Goal: Task Accomplishment & Management: Complete application form

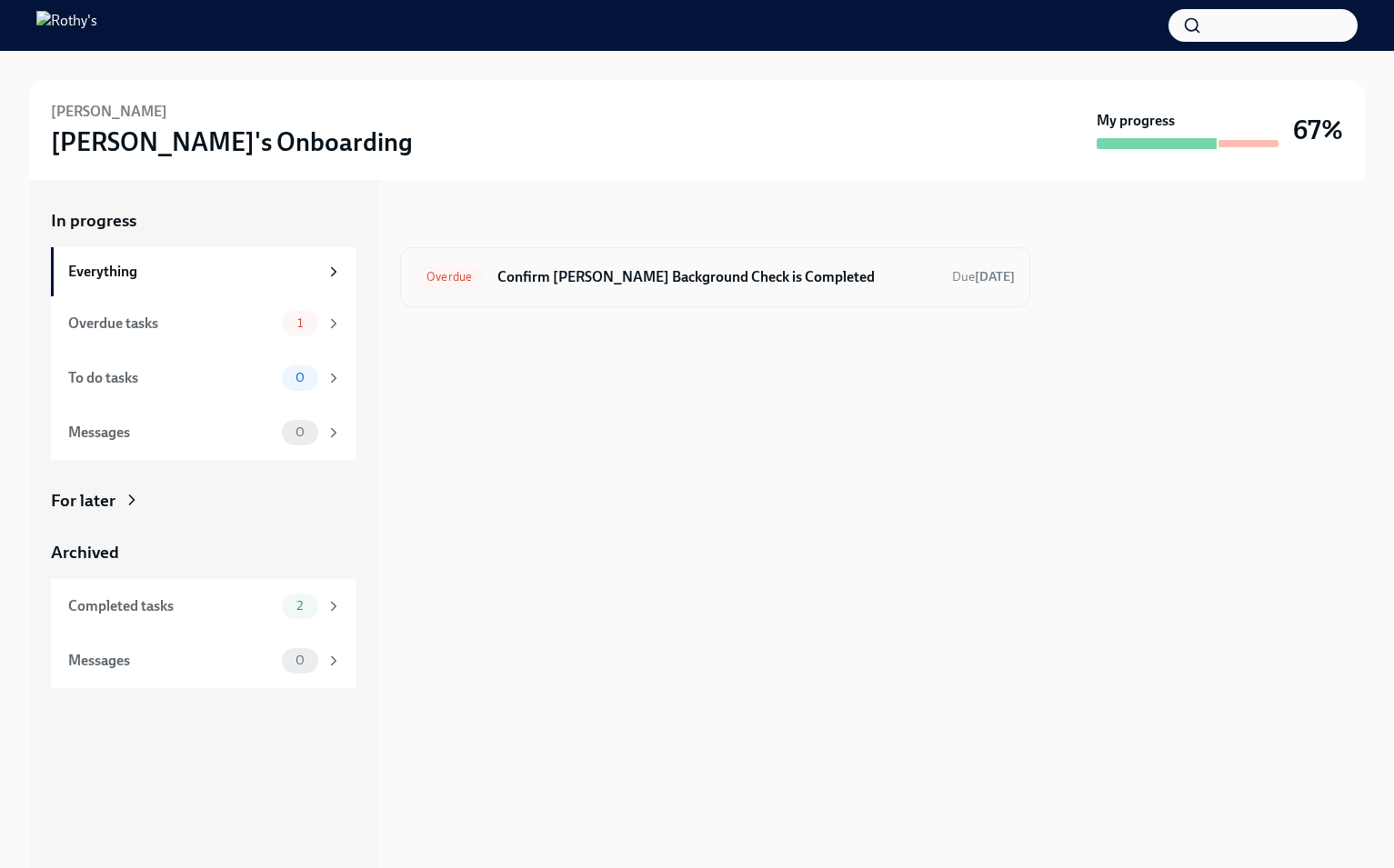
click at [710, 271] on h6 "Confirm Chasity Tharpe's Background Check is Completed" at bounding box center [717, 277] width 440 height 20
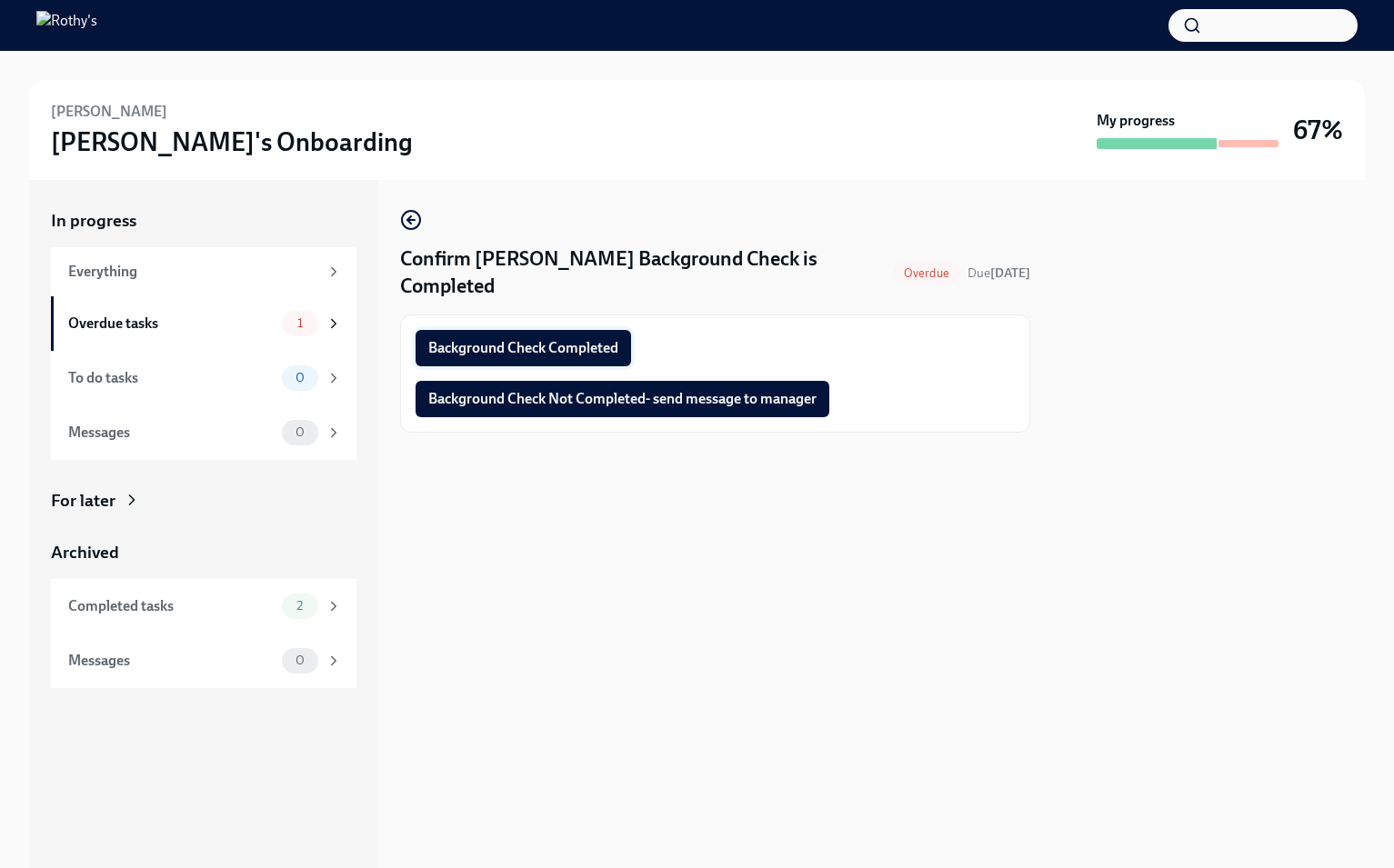
click at [606, 330] on button "Background Check Completed" at bounding box center [523, 348] width 215 height 36
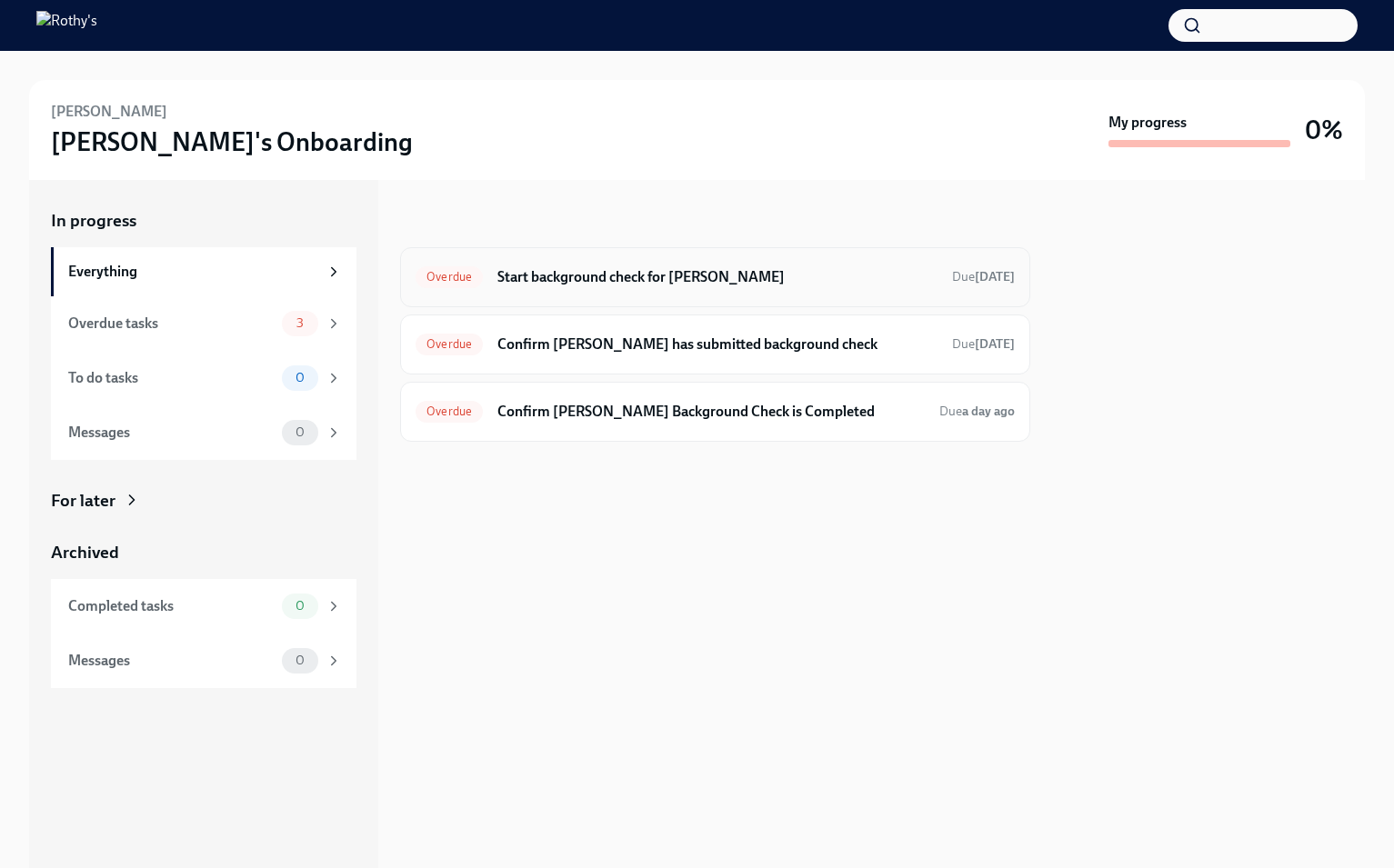
click at [704, 283] on h6 "Start background check for Jaclynn Valderrama" at bounding box center [717, 277] width 440 height 20
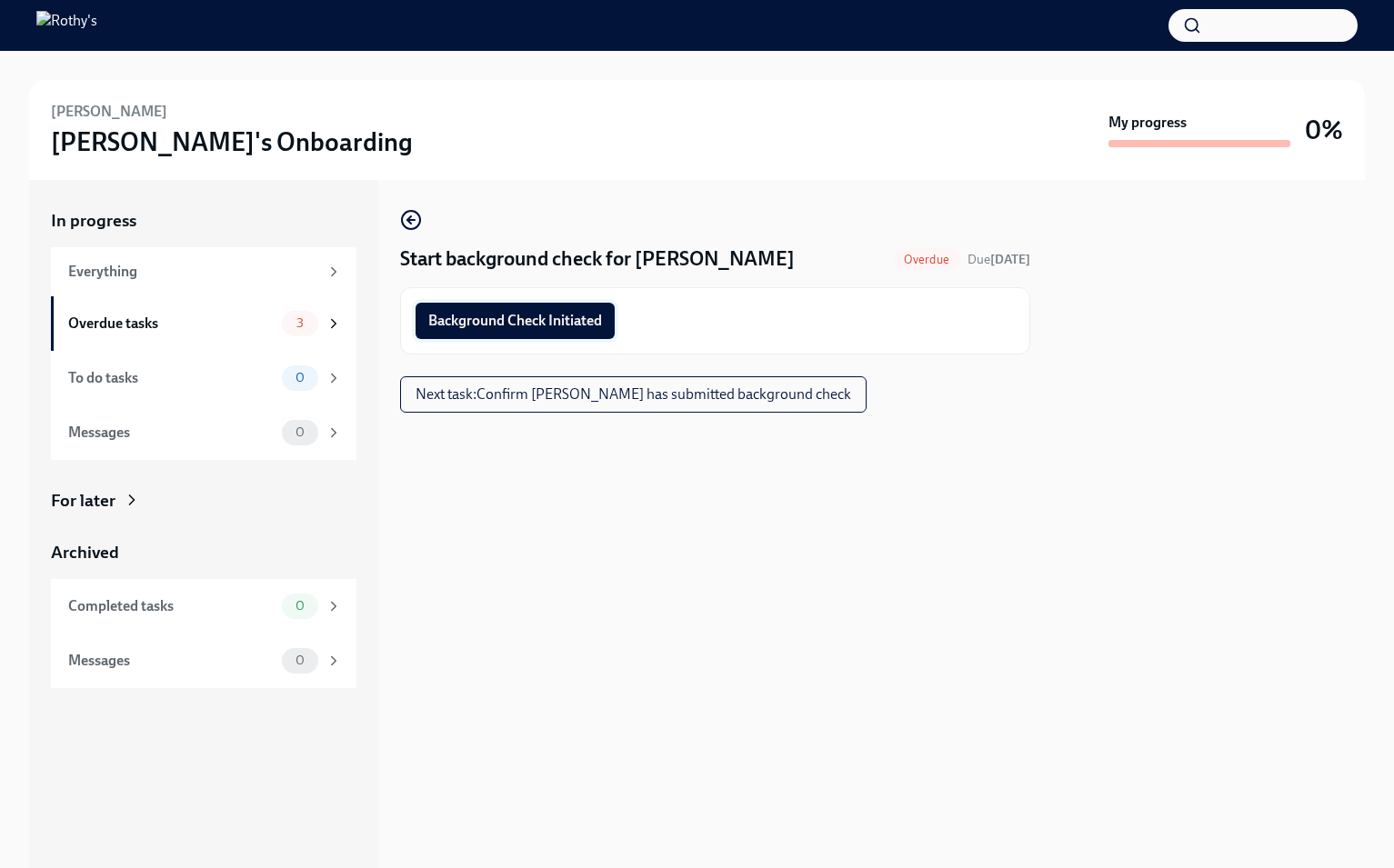
click at [576, 327] on span "Background Check Initiated" at bounding box center [515, 321] width 173 height 19
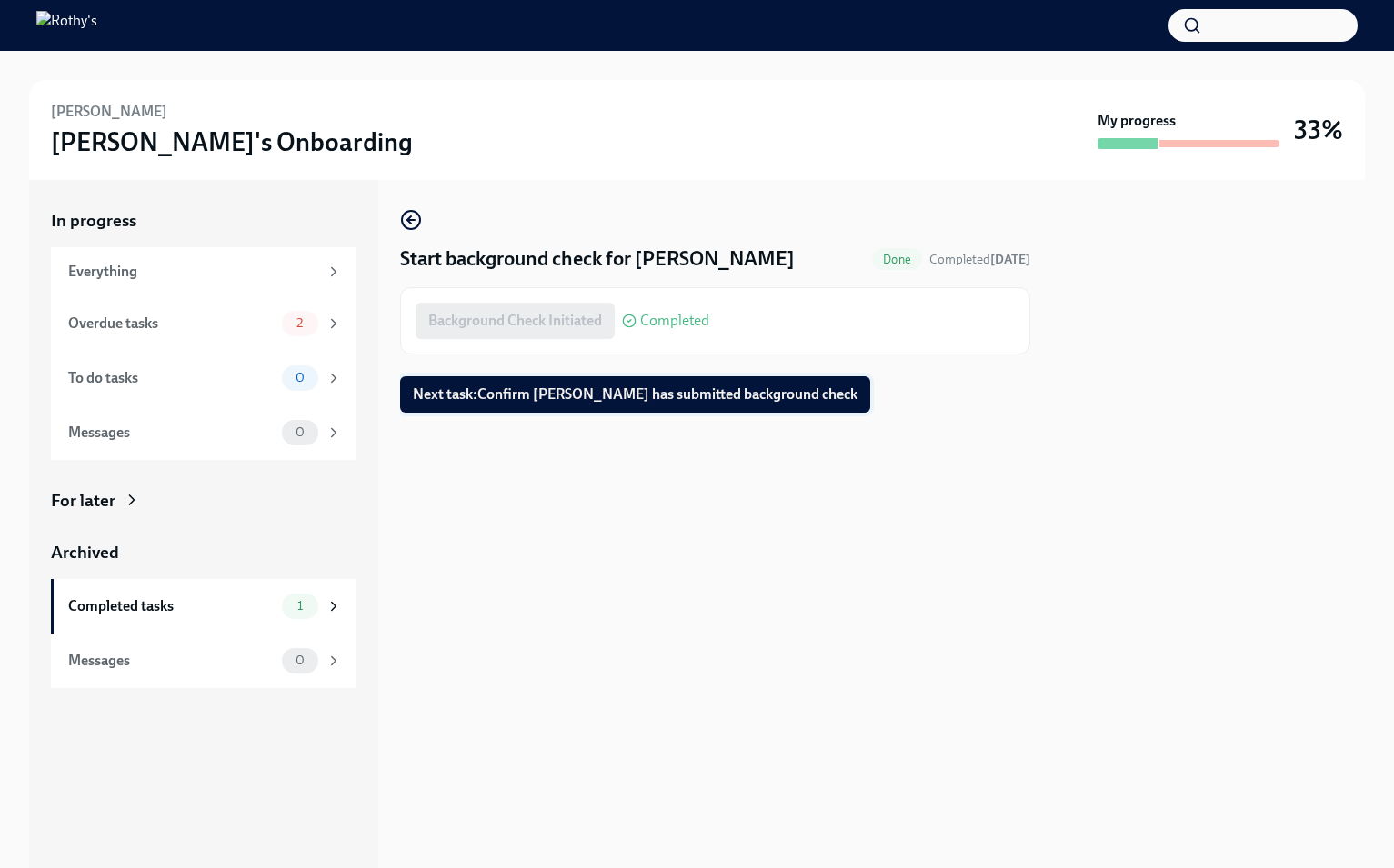
click at [635, 385] on button "Next task : Confirm Jaclynn has submitted background check" at bounding box center [634, 394] width 470 height 36
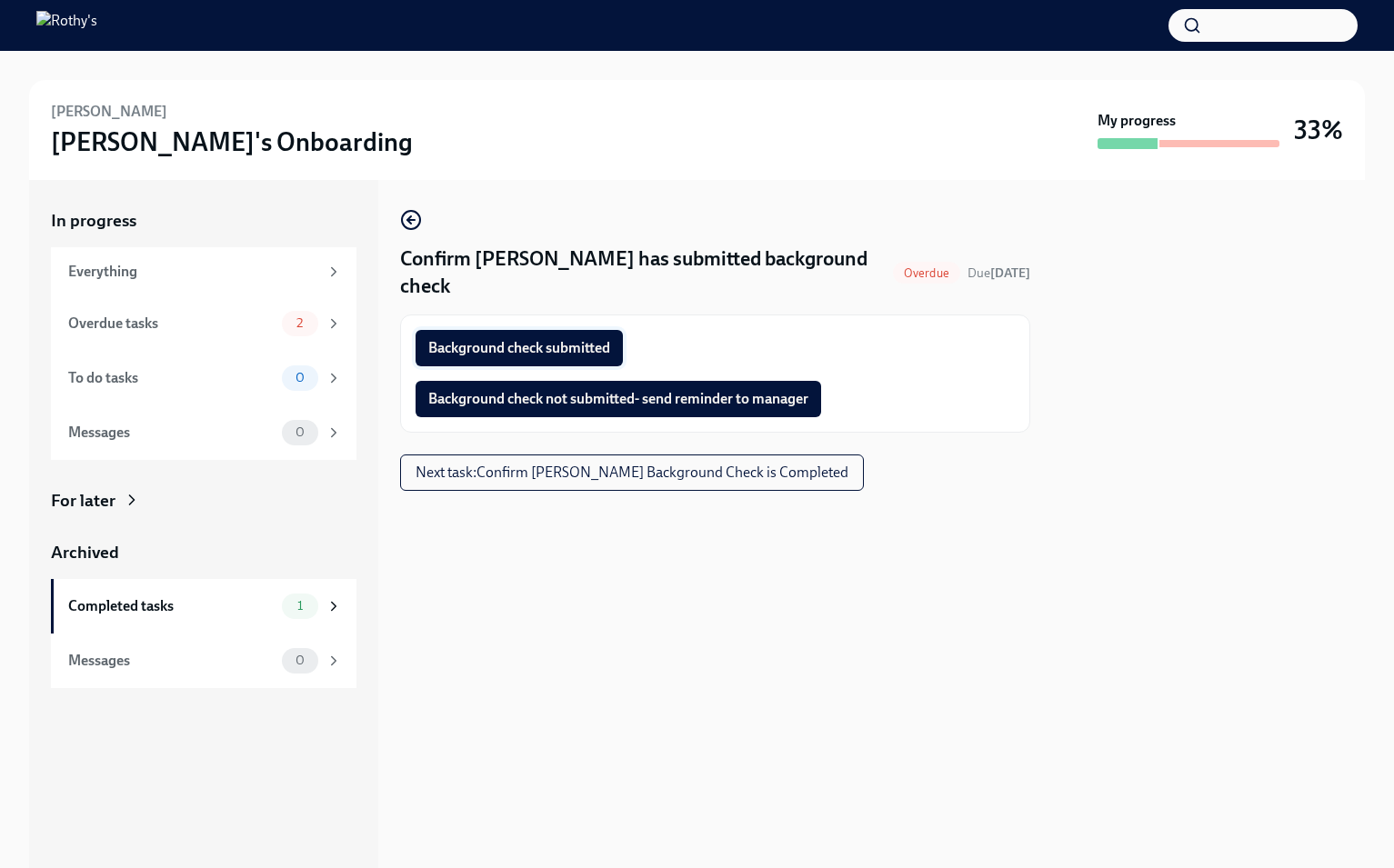
click at [561, 339] on span "Background check submitted" at bounding box center [519, 349] width 182 height 19
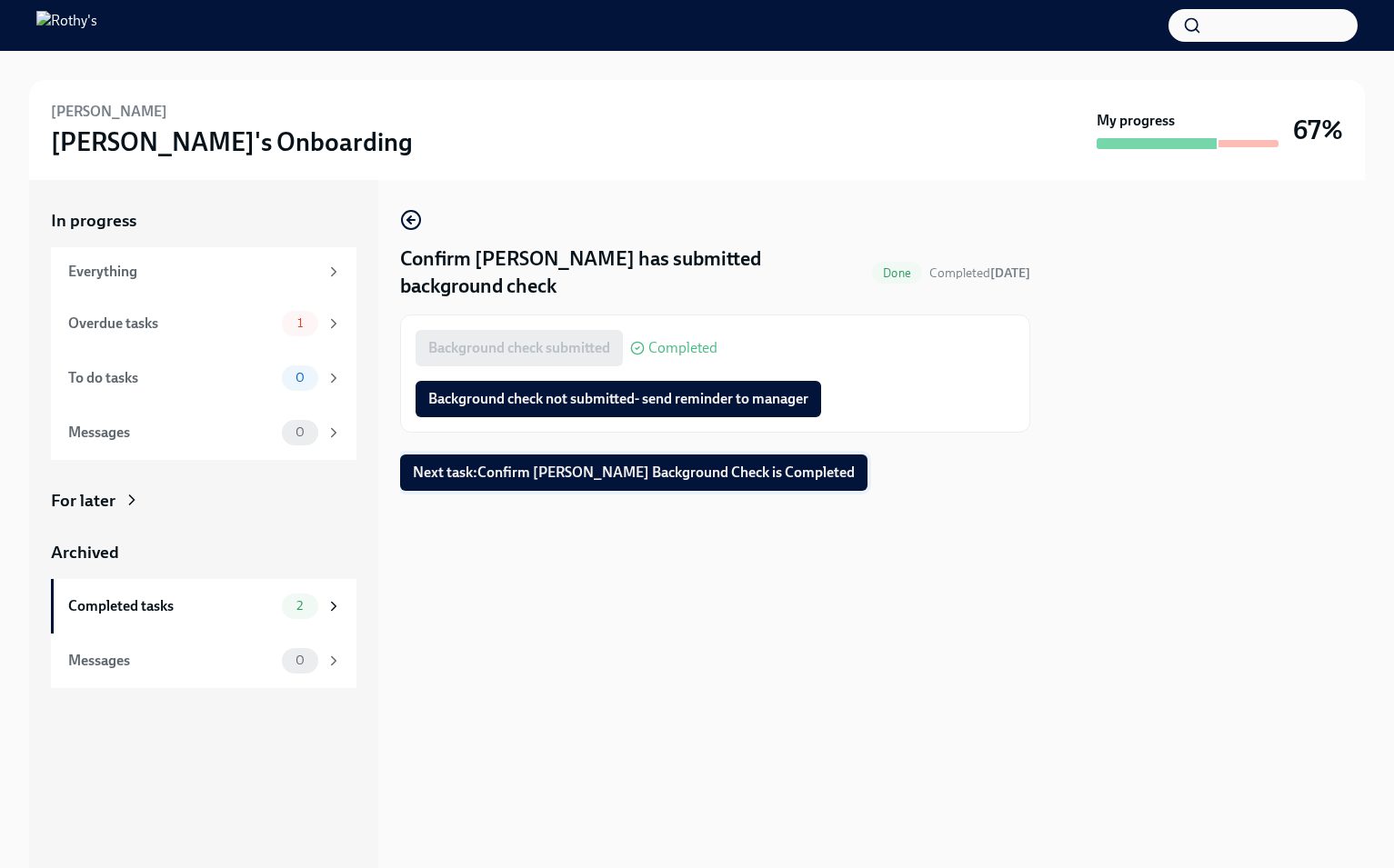
click at [588, 464] on span "Next task : Confirm Jaclynn Valderrama's Background Check is Completed" at bounding box center [633, 473] width 441 height 19
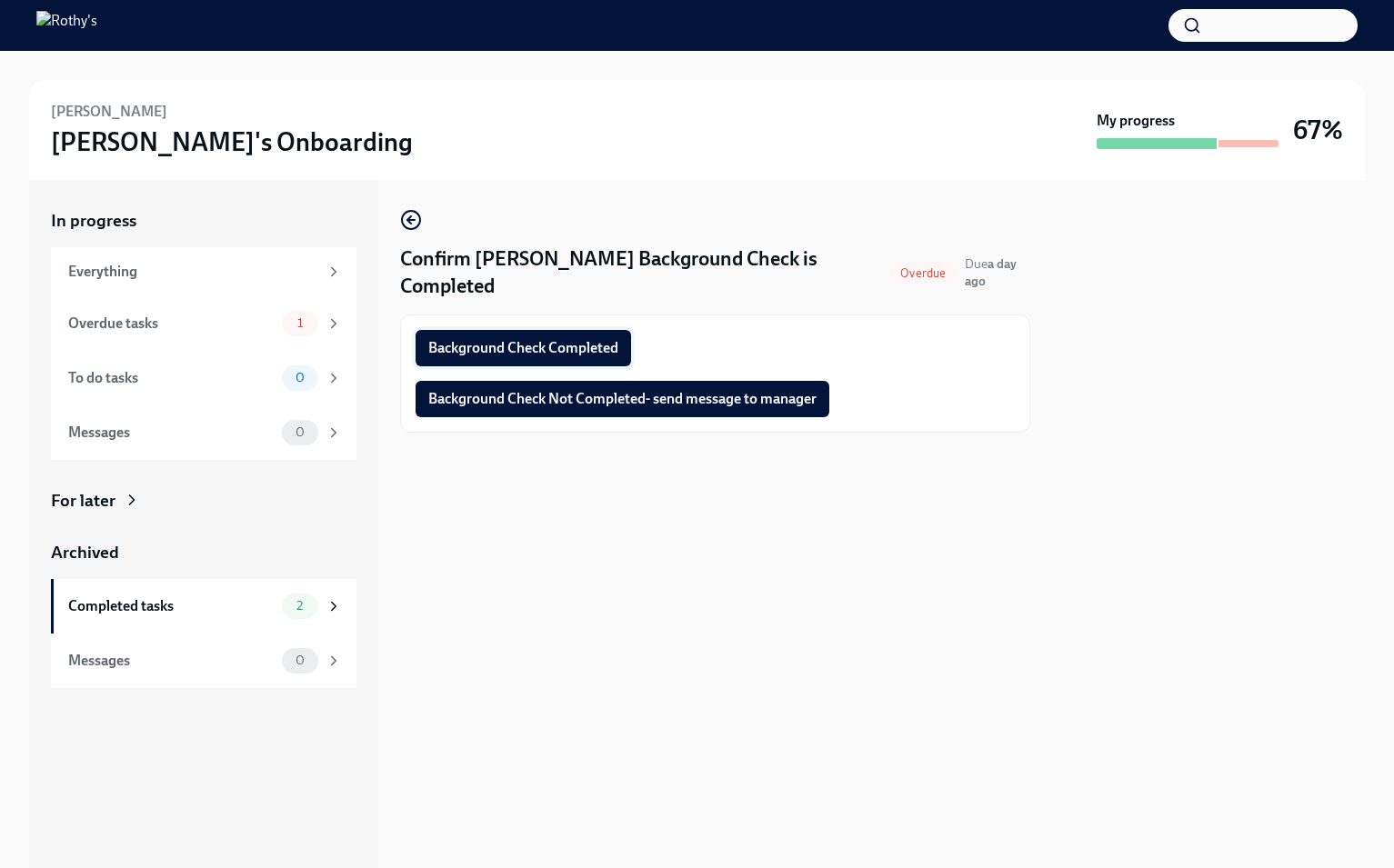
click at [575, 337] on button "Background Check Completed" at bounding box center [523, 348] width 215 height 36
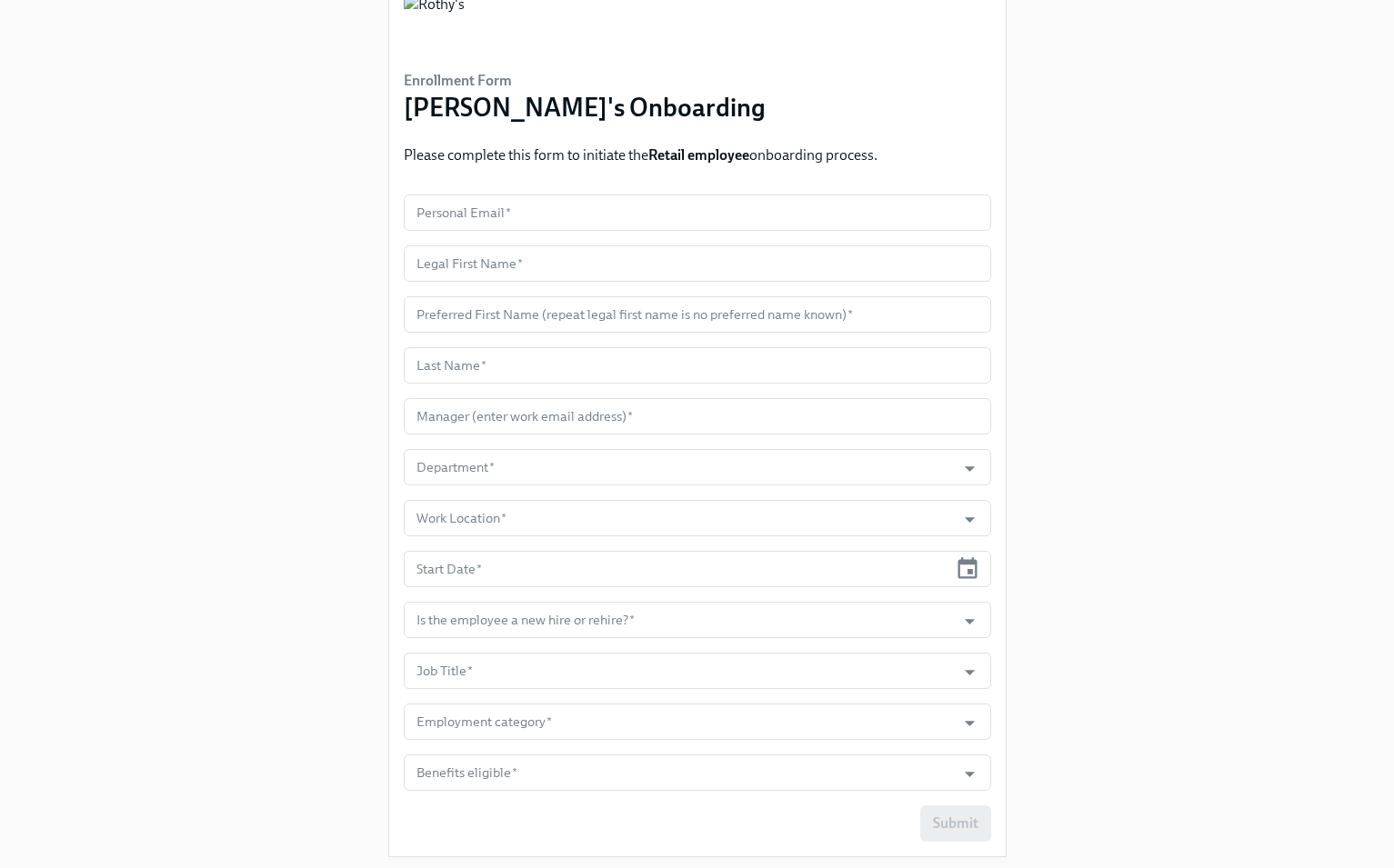
scroll to position [80, 0]
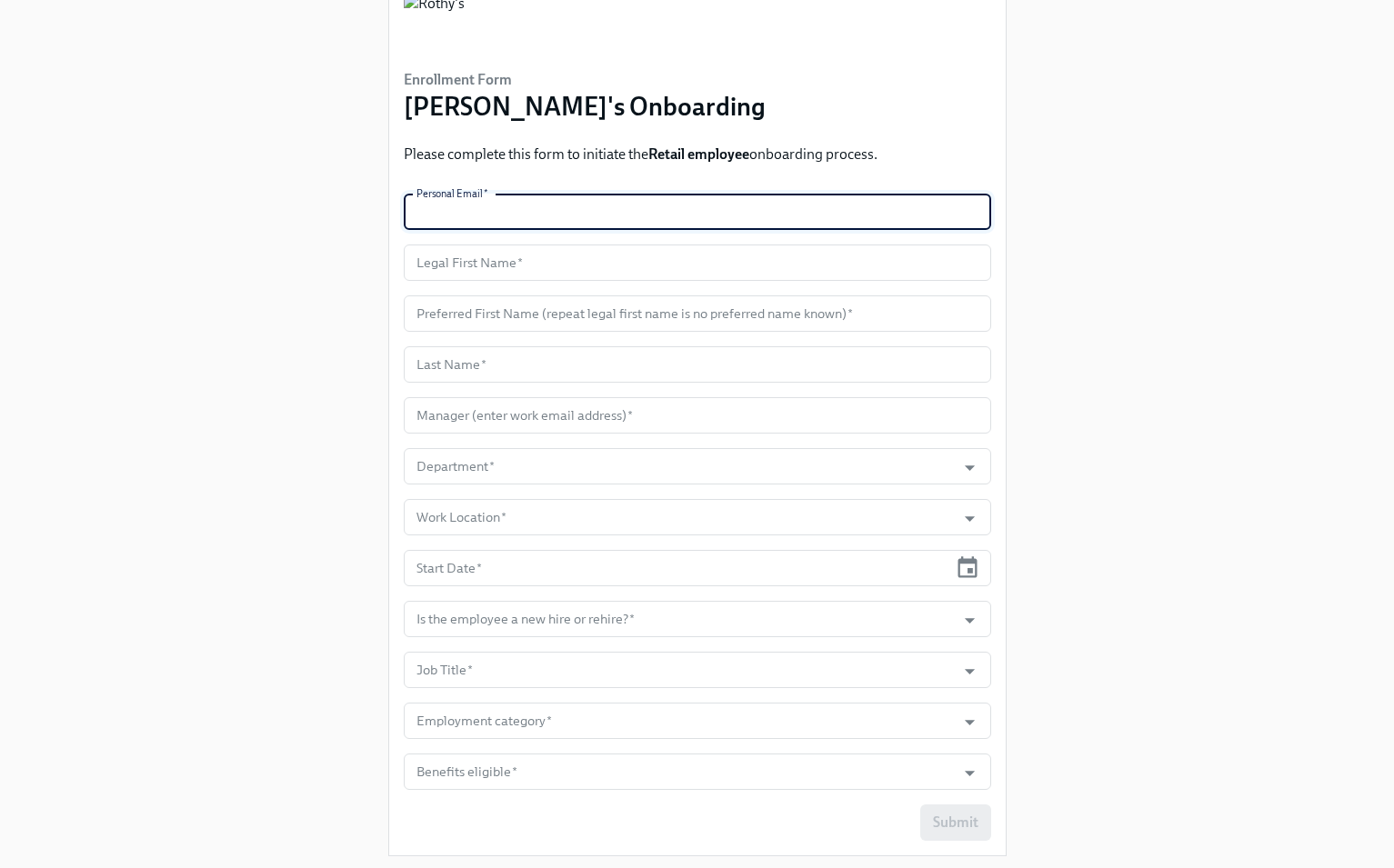
click at [524, 205] on input "text" at bounding box center [697, 211] width 587 height 36
paste input "taichacollado1208@gmail.com"
type input "taichacollado1208@gmail.com"
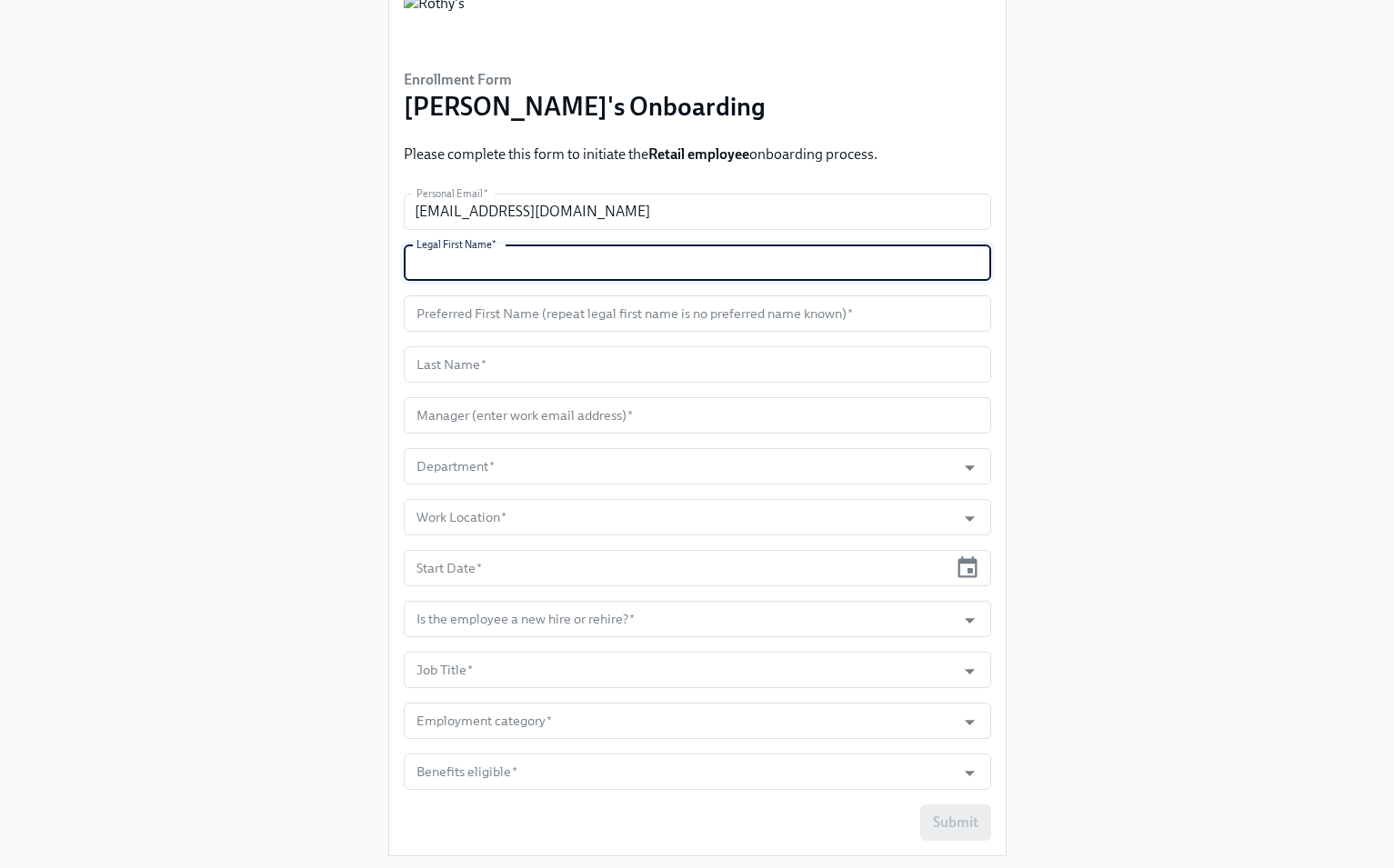
click at [524, 264] on input "text" at bounding box center [697, 262] width 587 height 36
paste input "Taicha"
type input "Taicha"
click at [541, 313] on input "text" at bounding box center [697, 313] width 587 height 36
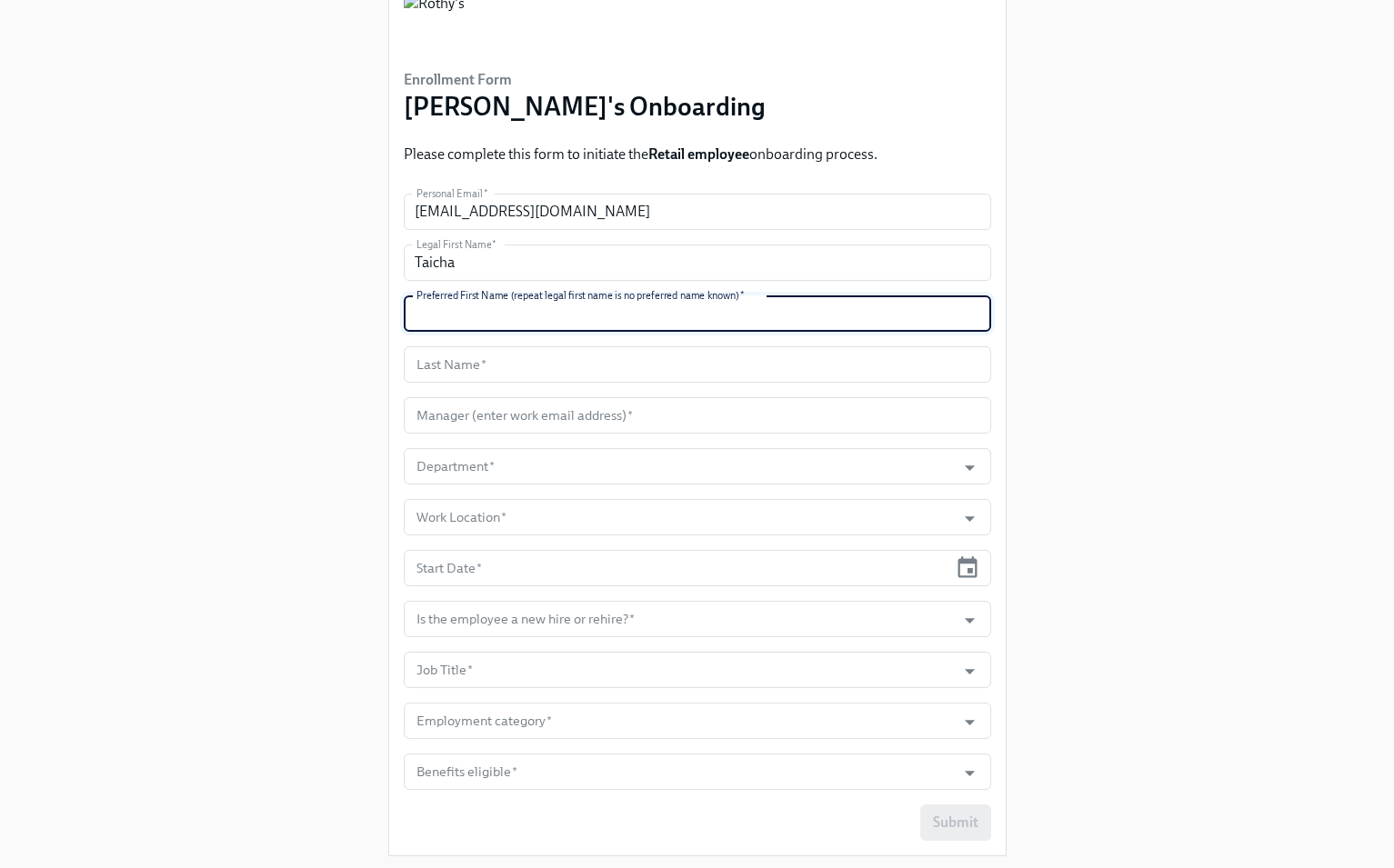
paste input "Taicha"
type input "Taicha"
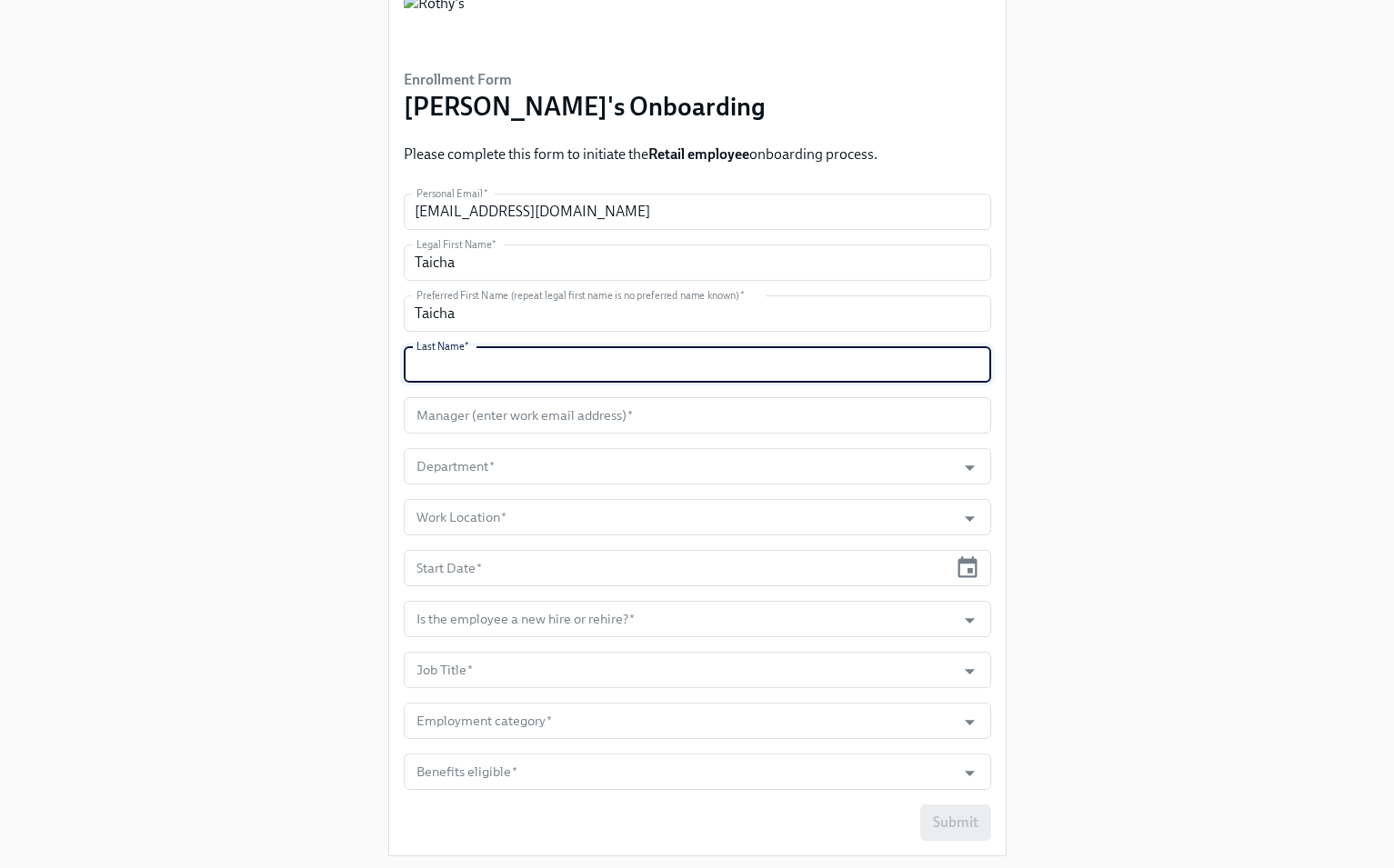
click at [490, 364] on input "text" at bounding box center [697, 364] width 587 height 36
paste input "Collado Guerrero"
type input "Collado Guerrero"
click at [672, 422] on input "text" at bounding box center [697, 415] width 587 height 36
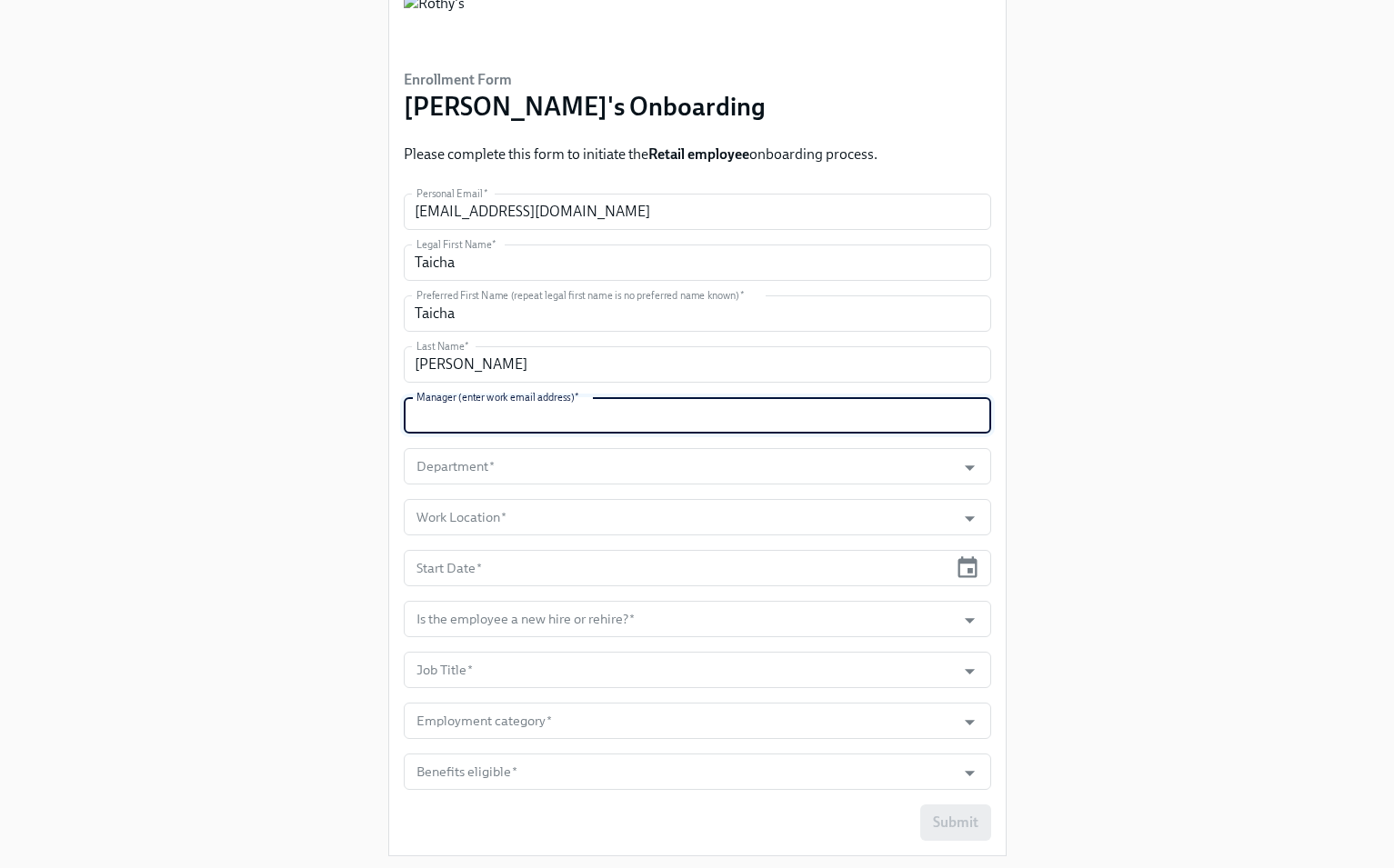
paste input "kstafford@rothys.com"
type input "kstafford@rothys.com"
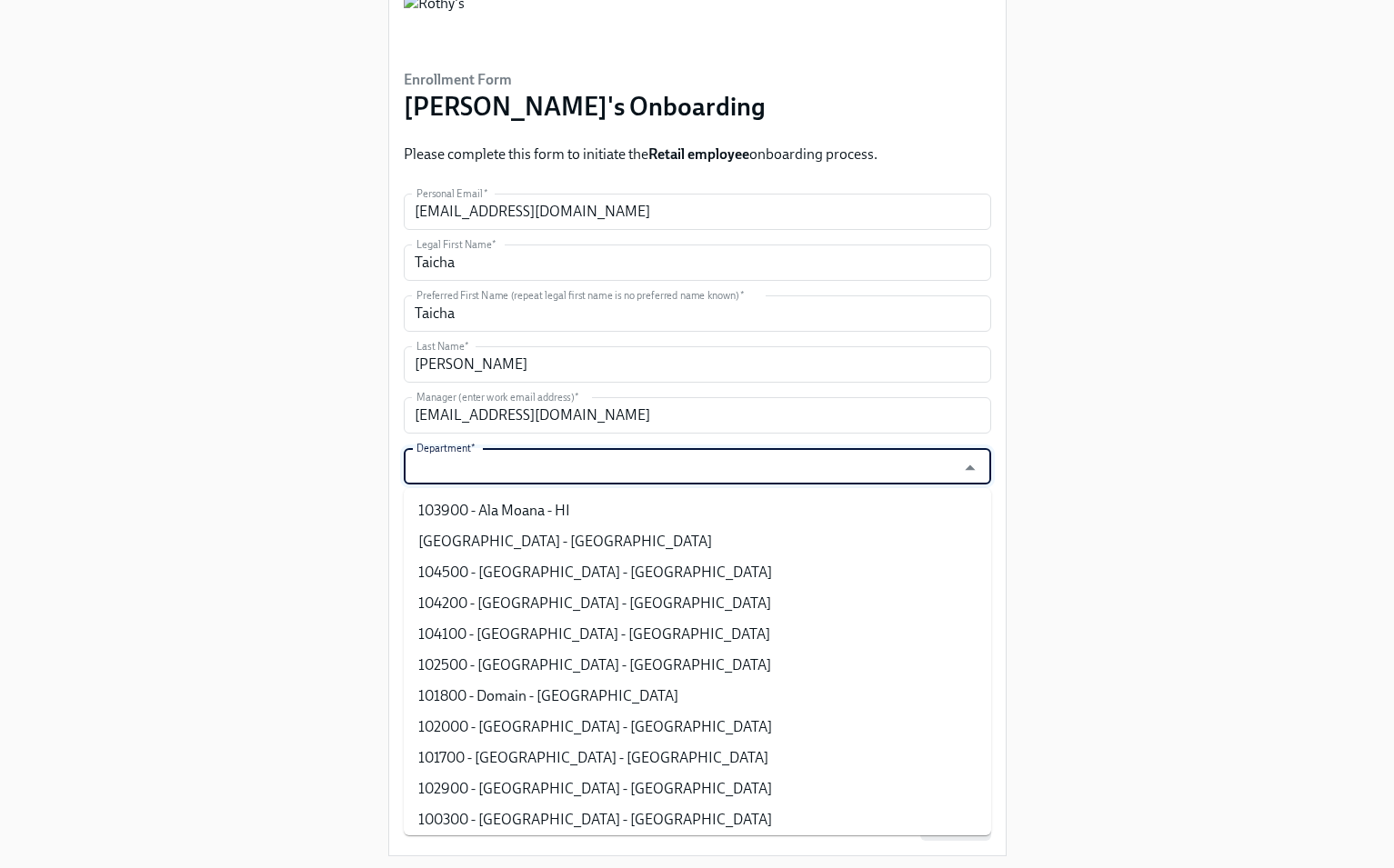
click at [855, 476] on input "Department   *" at bounding box center [680, 466] width 534 height 36
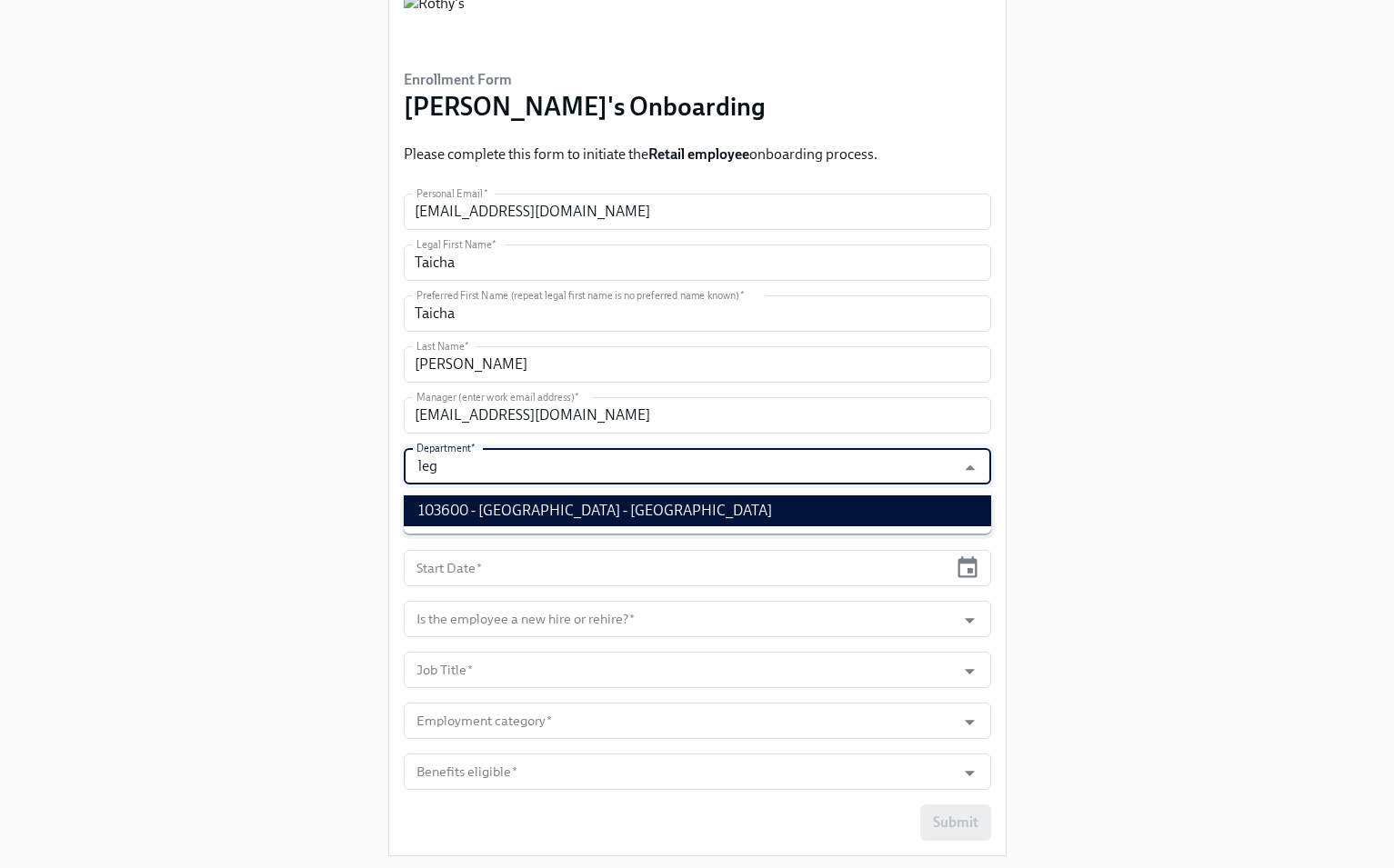
click at [861, 518] on li "103600 - Legacy Place - MA" at bounding box center [697, 510] width 587 height 31
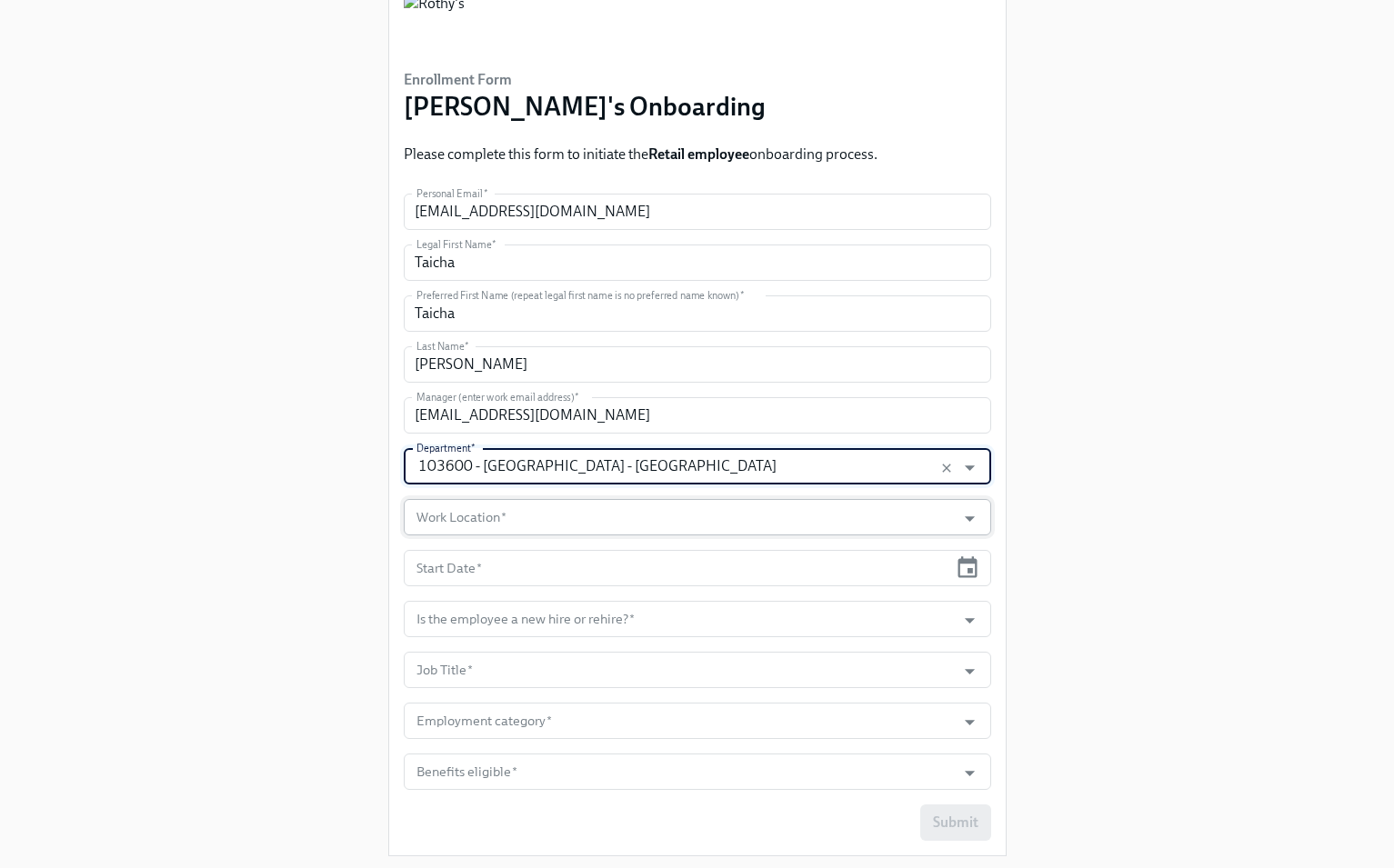
type input "103600 - Legacy Place - MA"
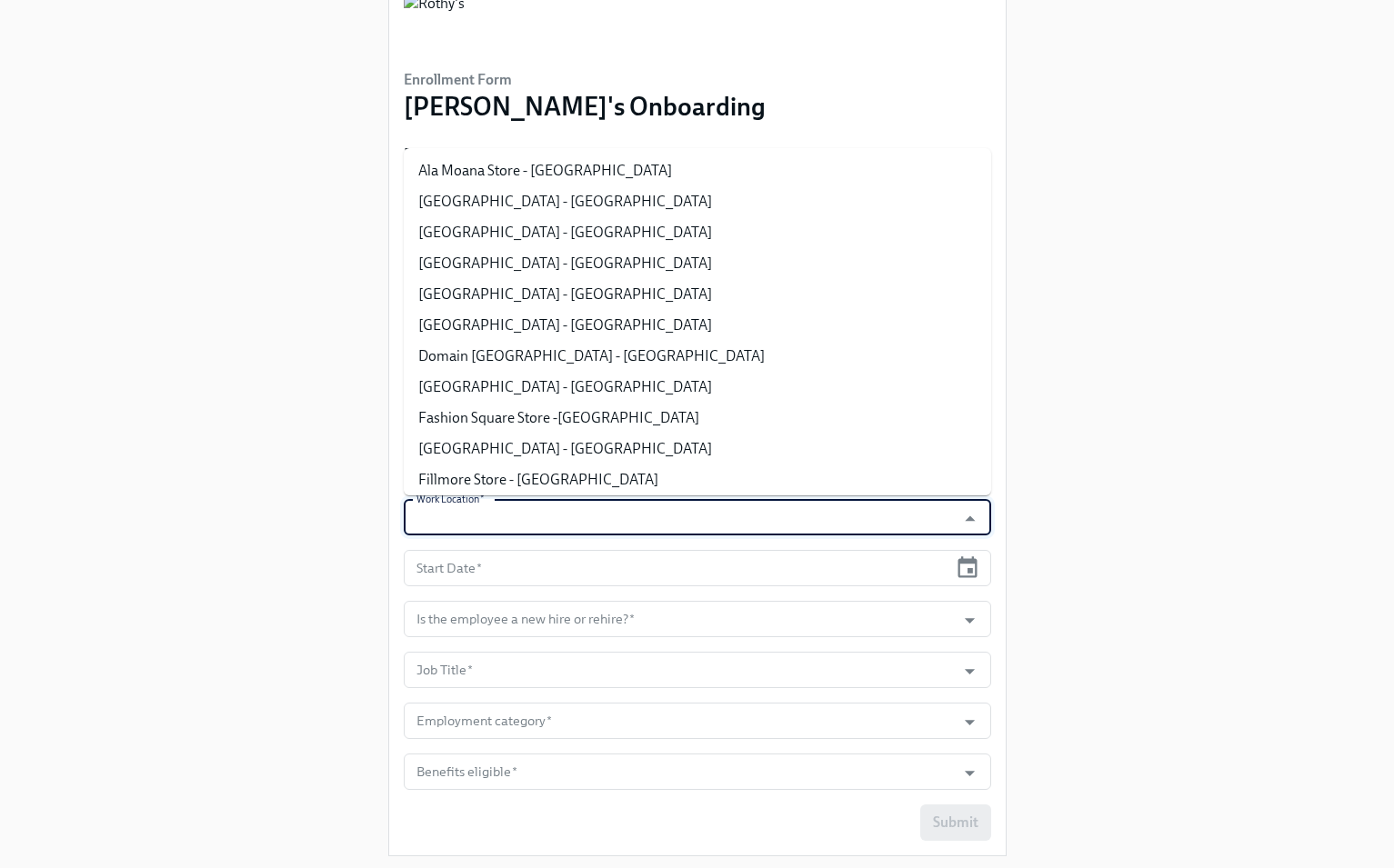
click at [775, 517] on input "Work Location   *" at bounding box center [680, 517] width 534 height 36
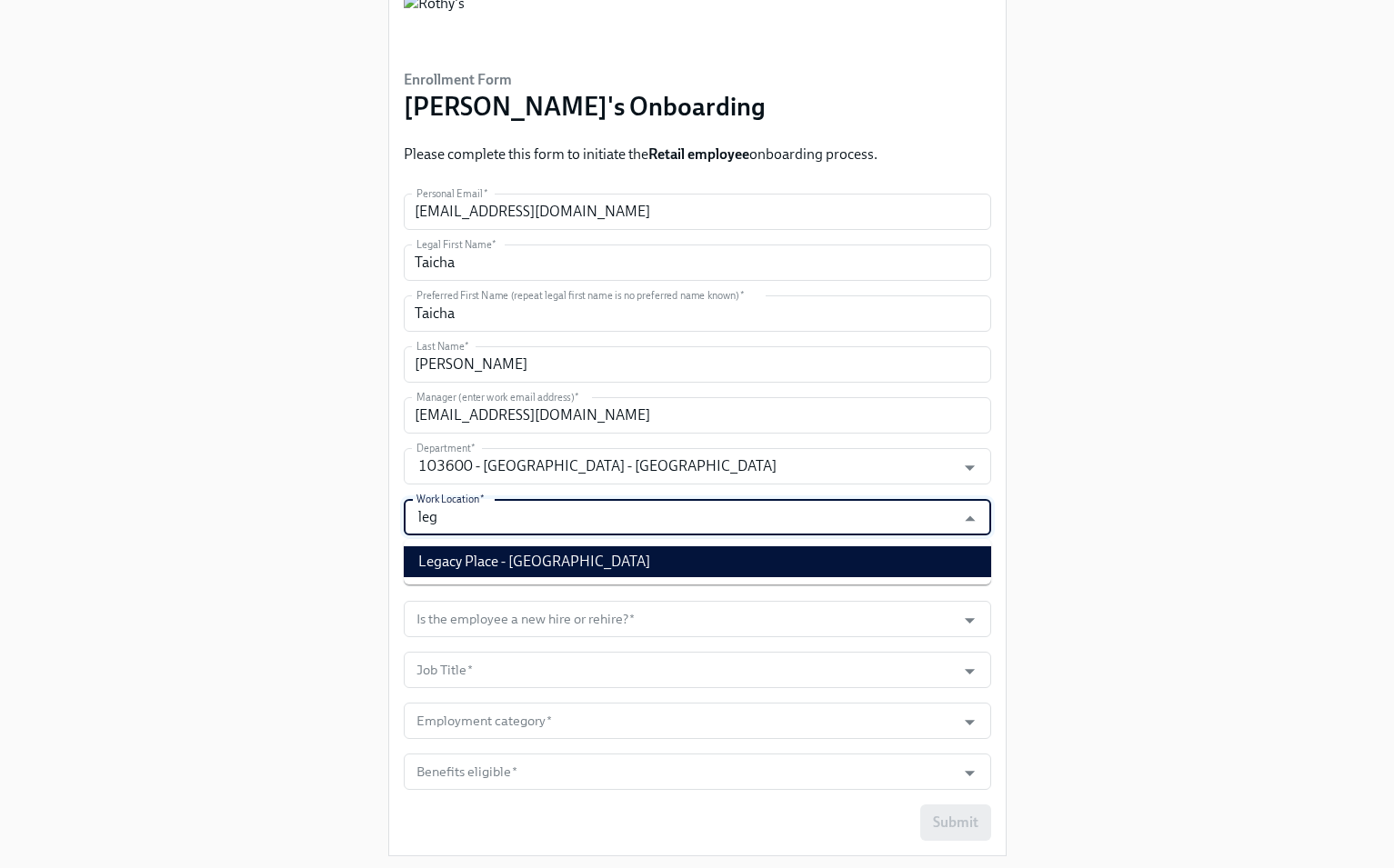
click at [787, 565] on li "Legacy Place - MA" at bounding box center [697, 561] width 587 height 31
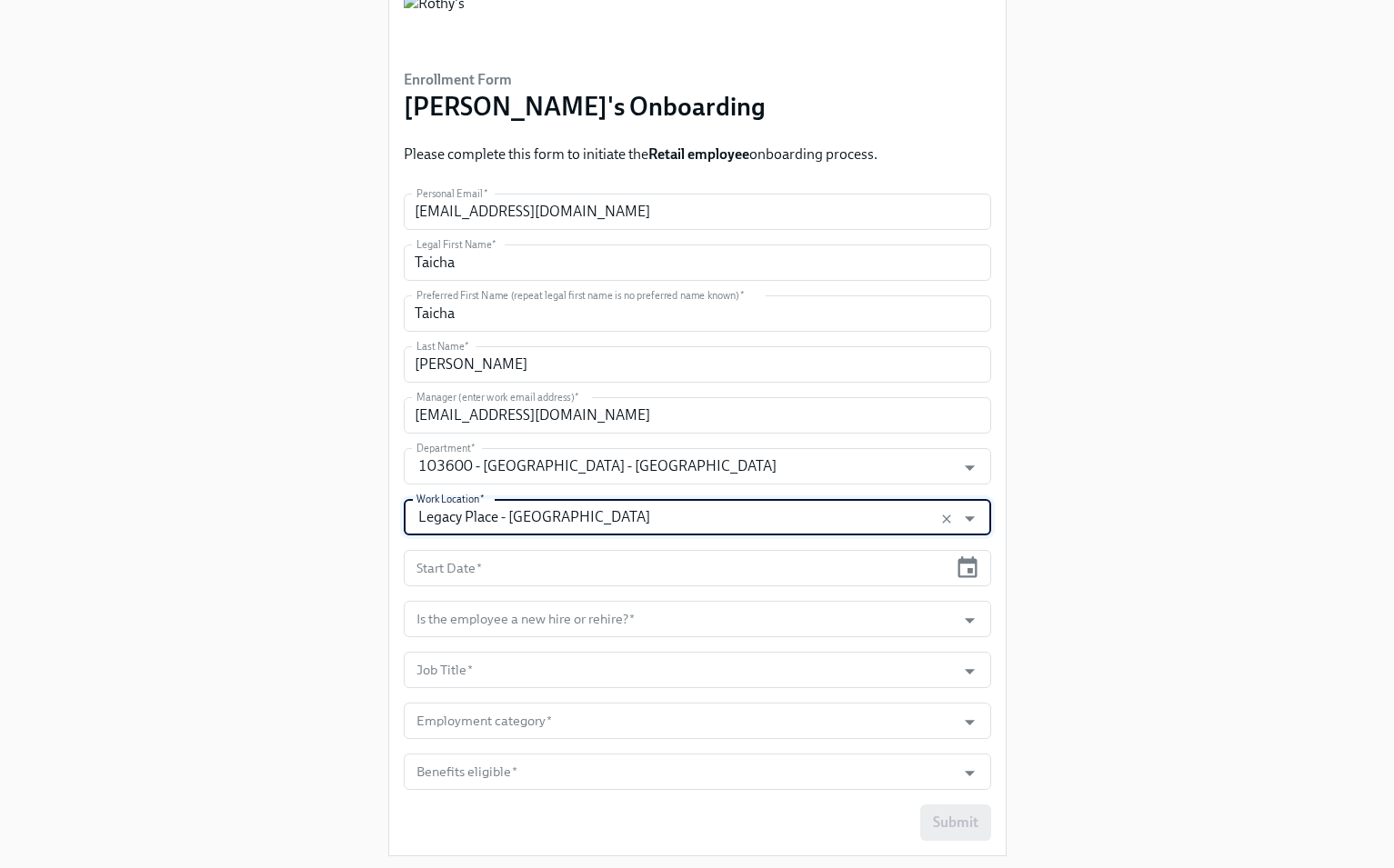
type input "Legacy Place - MA"
click at [962, 568] on icon "button" at bounding box center [966, 568] width 24 height 24
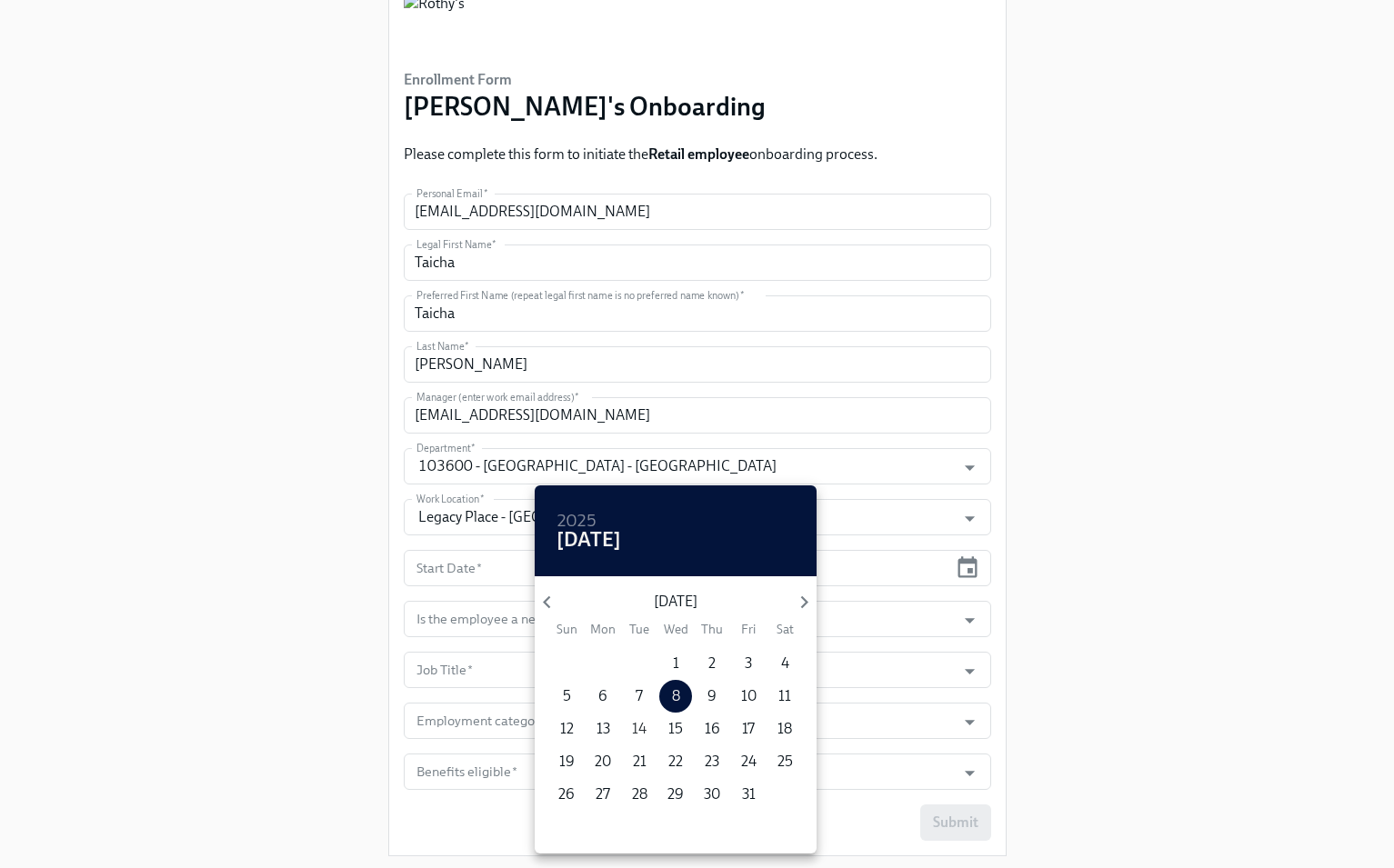
click at [639, 723] on p "14" at bounding box center [639, 729] width 15 height 20
type input "10/14/2025"
click at [927, 649] on div at bounding box center [697, 434] width 1394 height 868
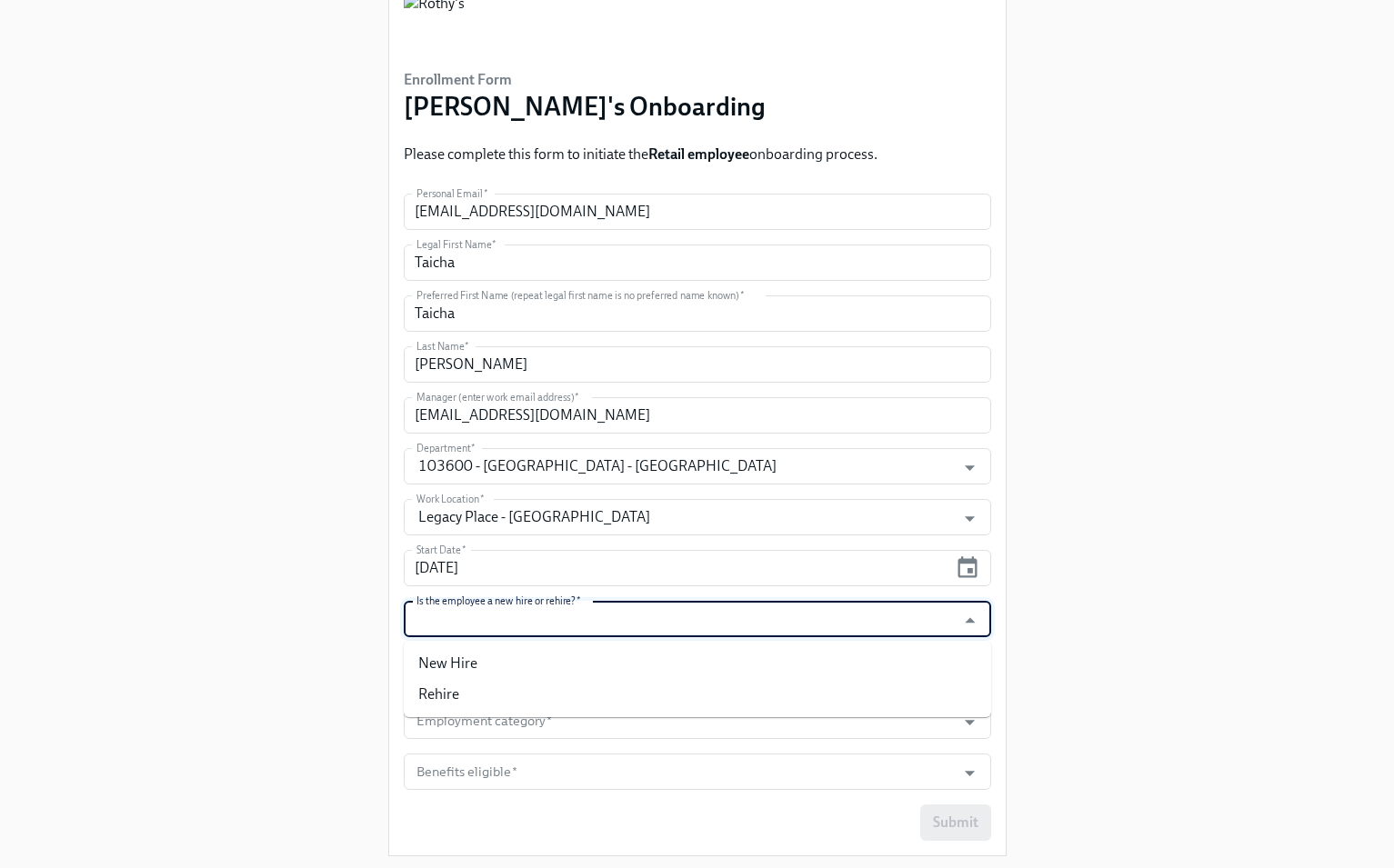
click at [929, 617] on input "Is the employee a new hire or rehire?   *" at bounding box center [680, 619] width 534 height 36
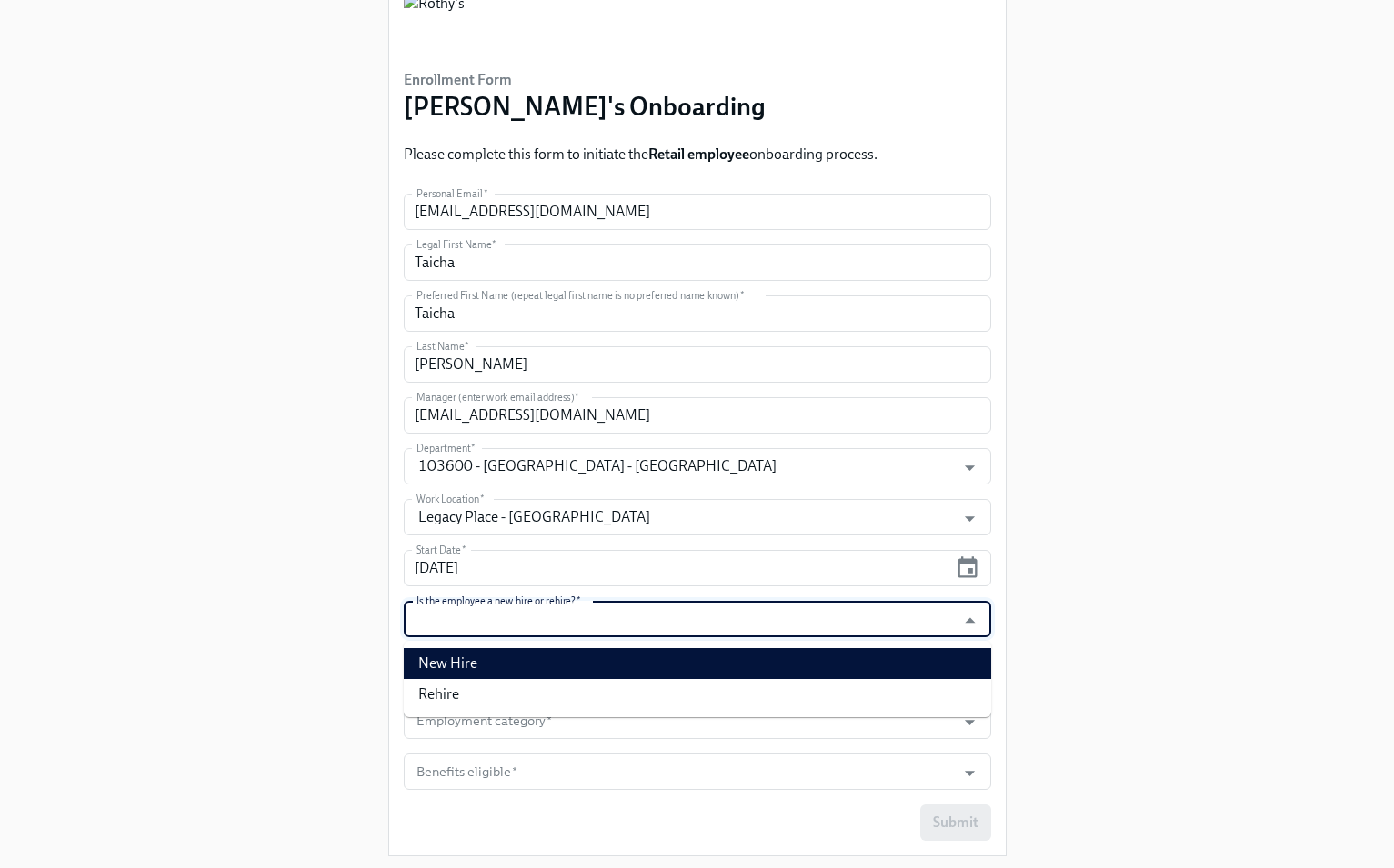
click at [912, 650] on li "New Hire" at bounding box center [697, 663] width 587 height 31
type input "New Hire"
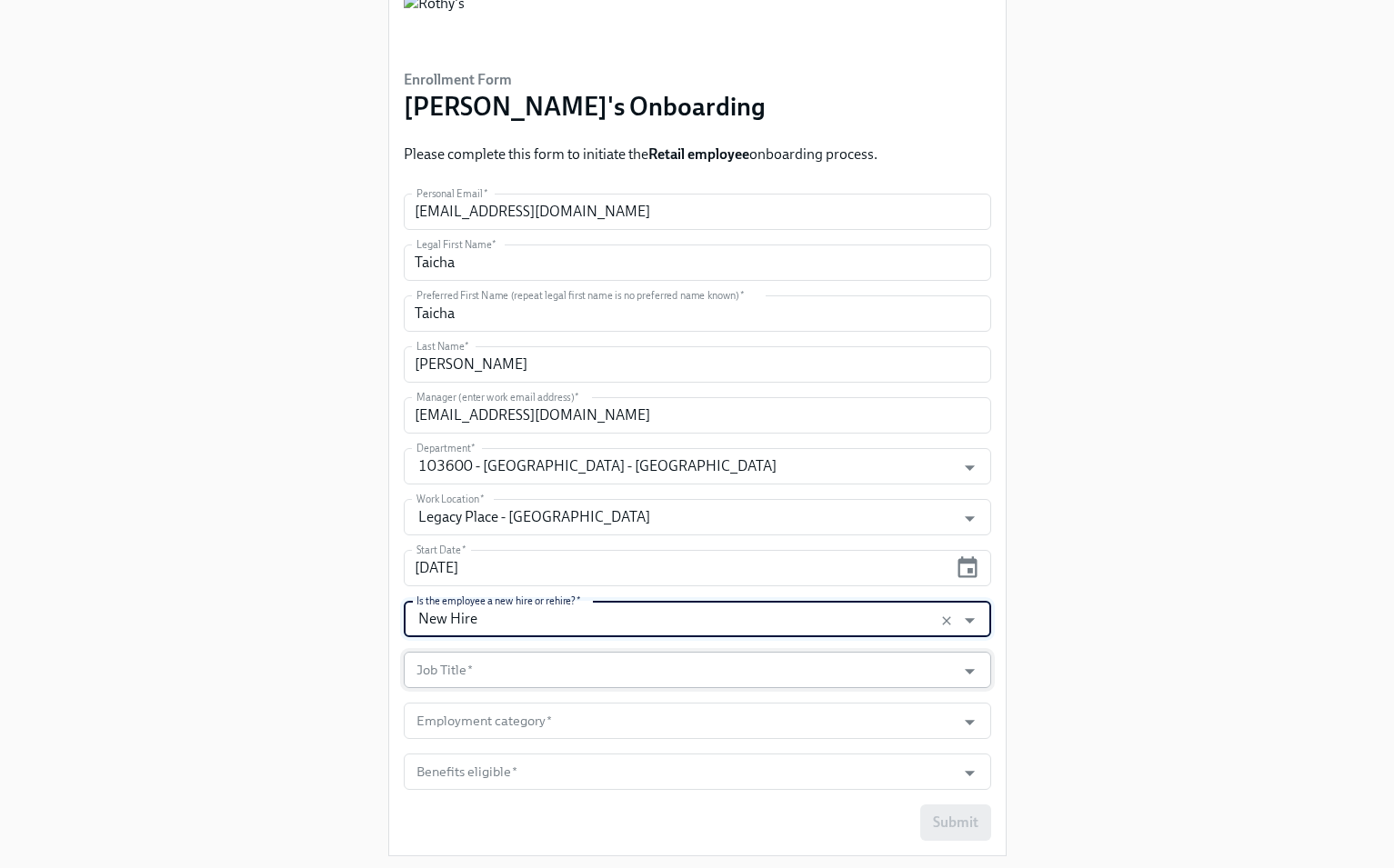
click at [886, 657] on input "Job Title   *" at bounding box center [680, 670] width 534 height 36
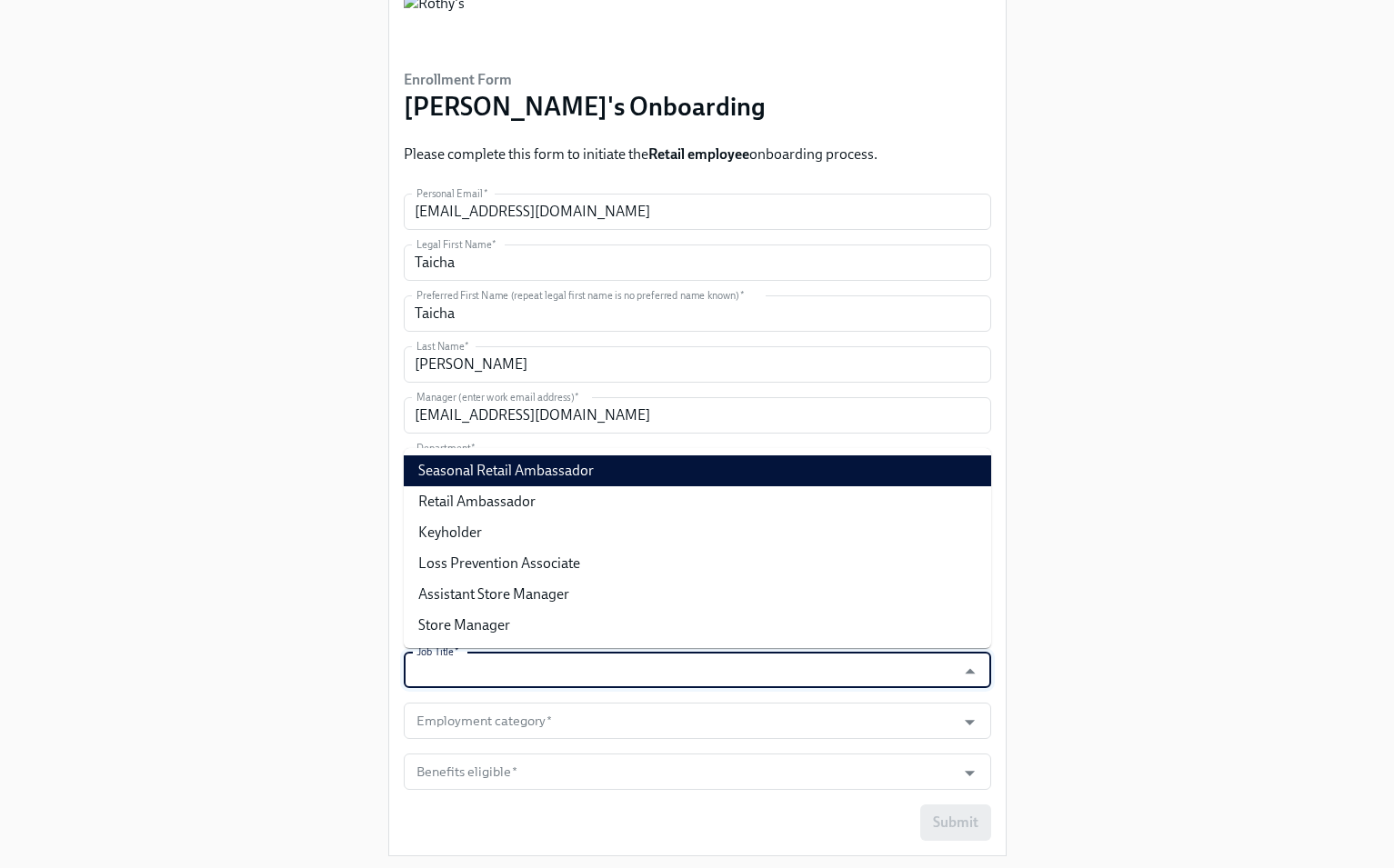
click at [826, 464] on li "Seasonal Retail Ambassador" at bounding box center [697, 470] width 587 height 31
type input "Seasonal Retail Ambassador"
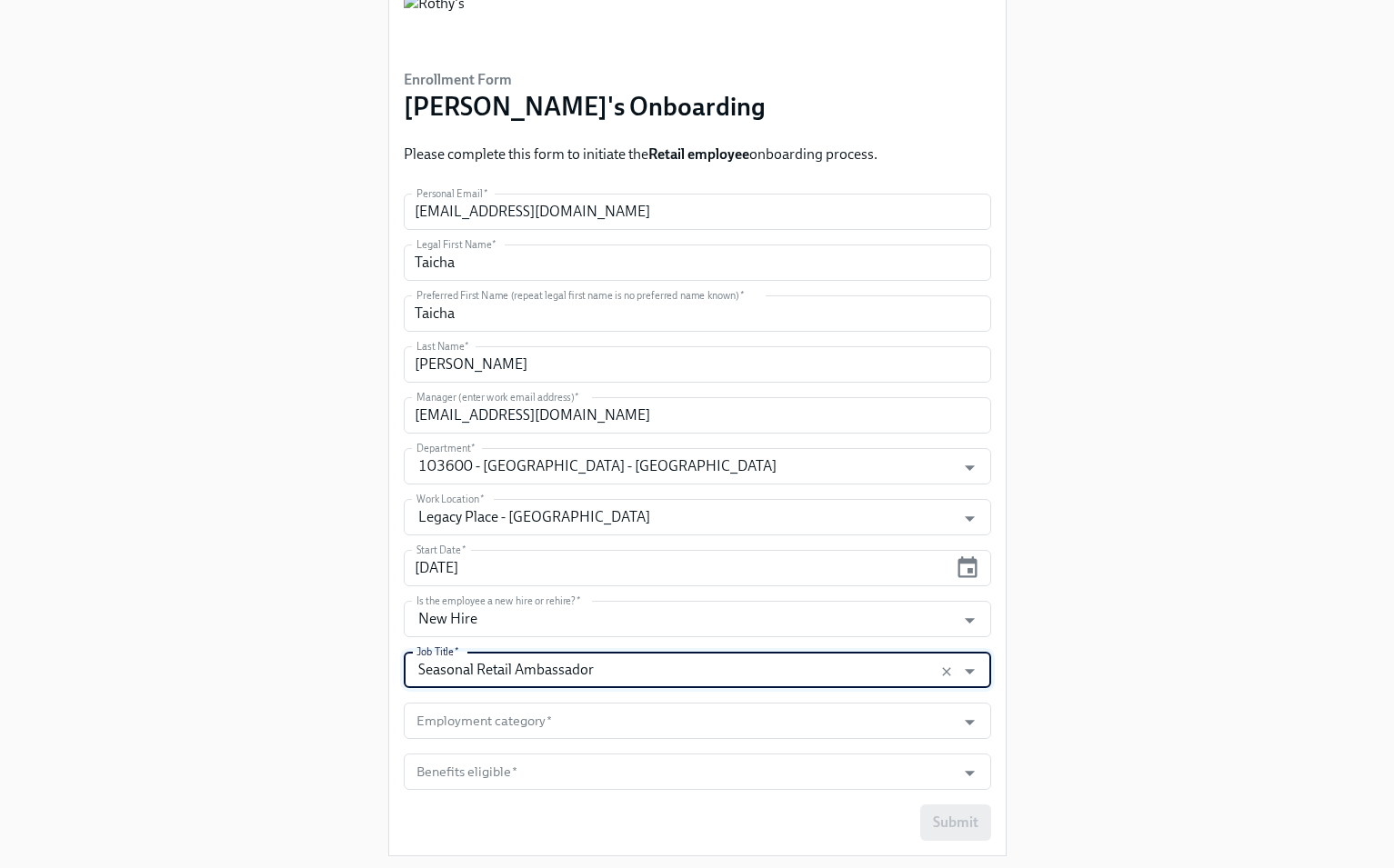
click at [826, 698] on form "Personal Email   * taichacollado1208@gmail.com Personal Email * Legal First Nam…" at bounding box center [697, 517] width 587 height 647
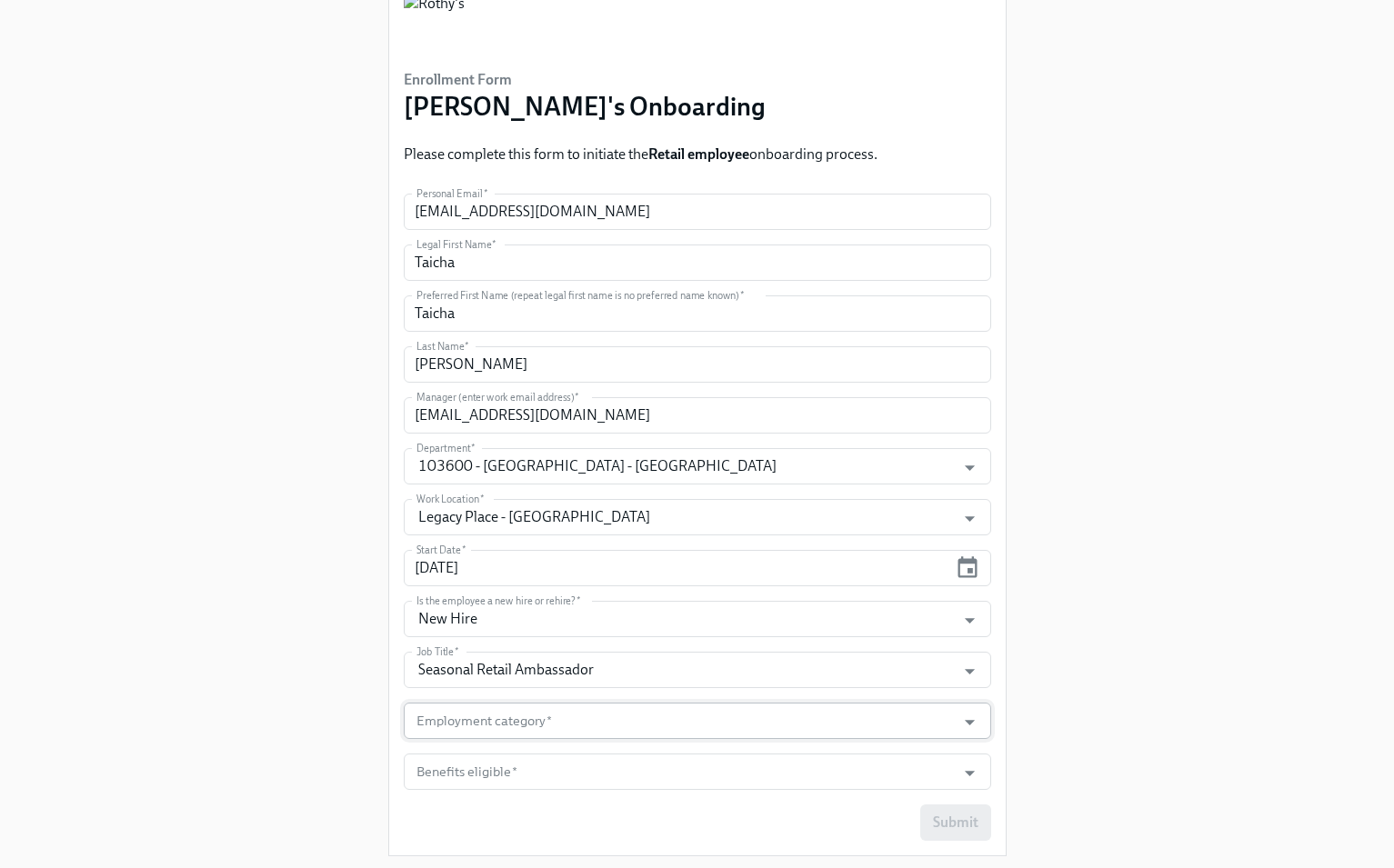
click at [824, 715] on input "Employment category   *" at bounding box center [680, 721] width 534 height 36
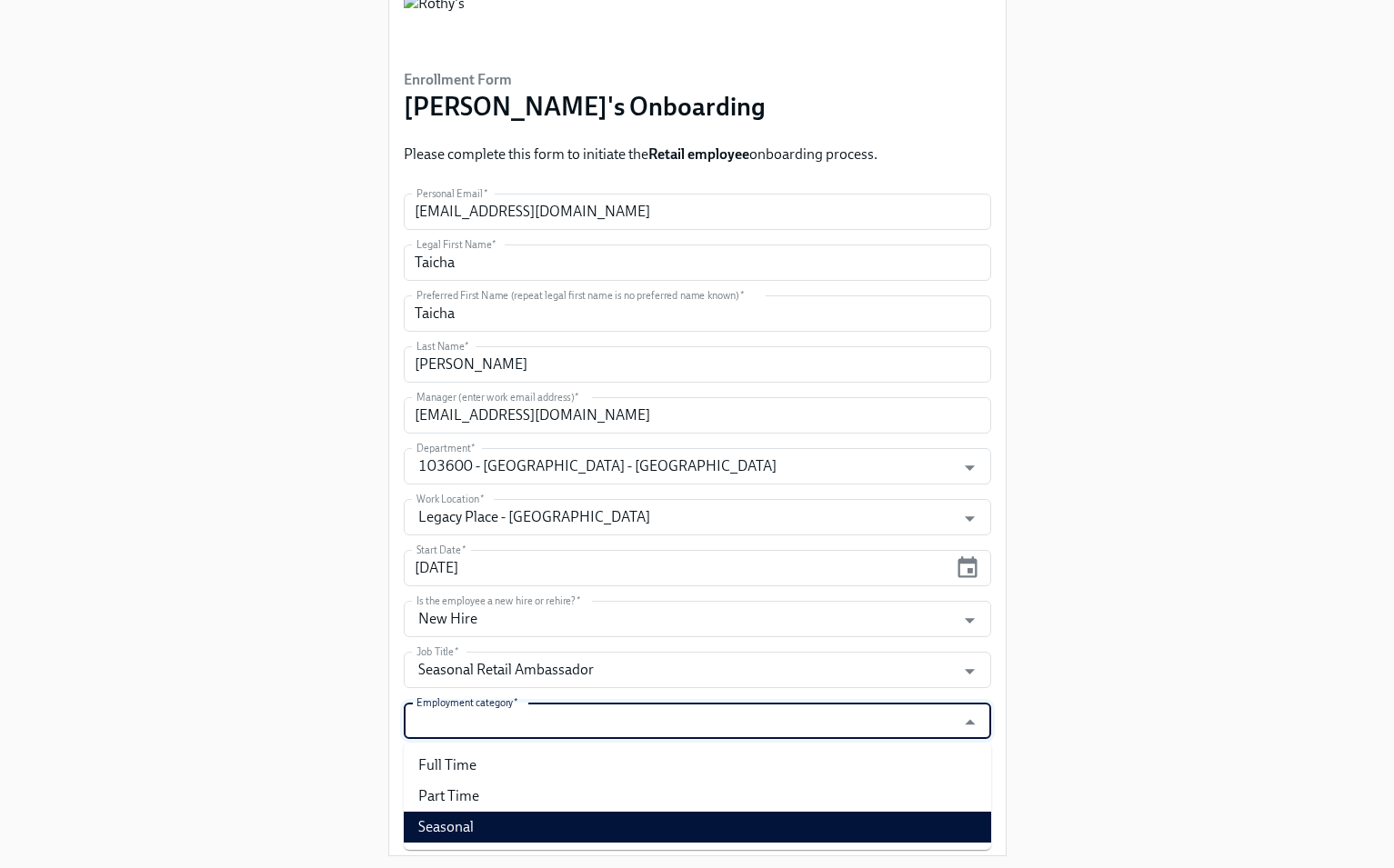
click at [799, 830] on li "Seasonal" at bounding box center [697, 826] width 587 height 31
type input "Seasonal"
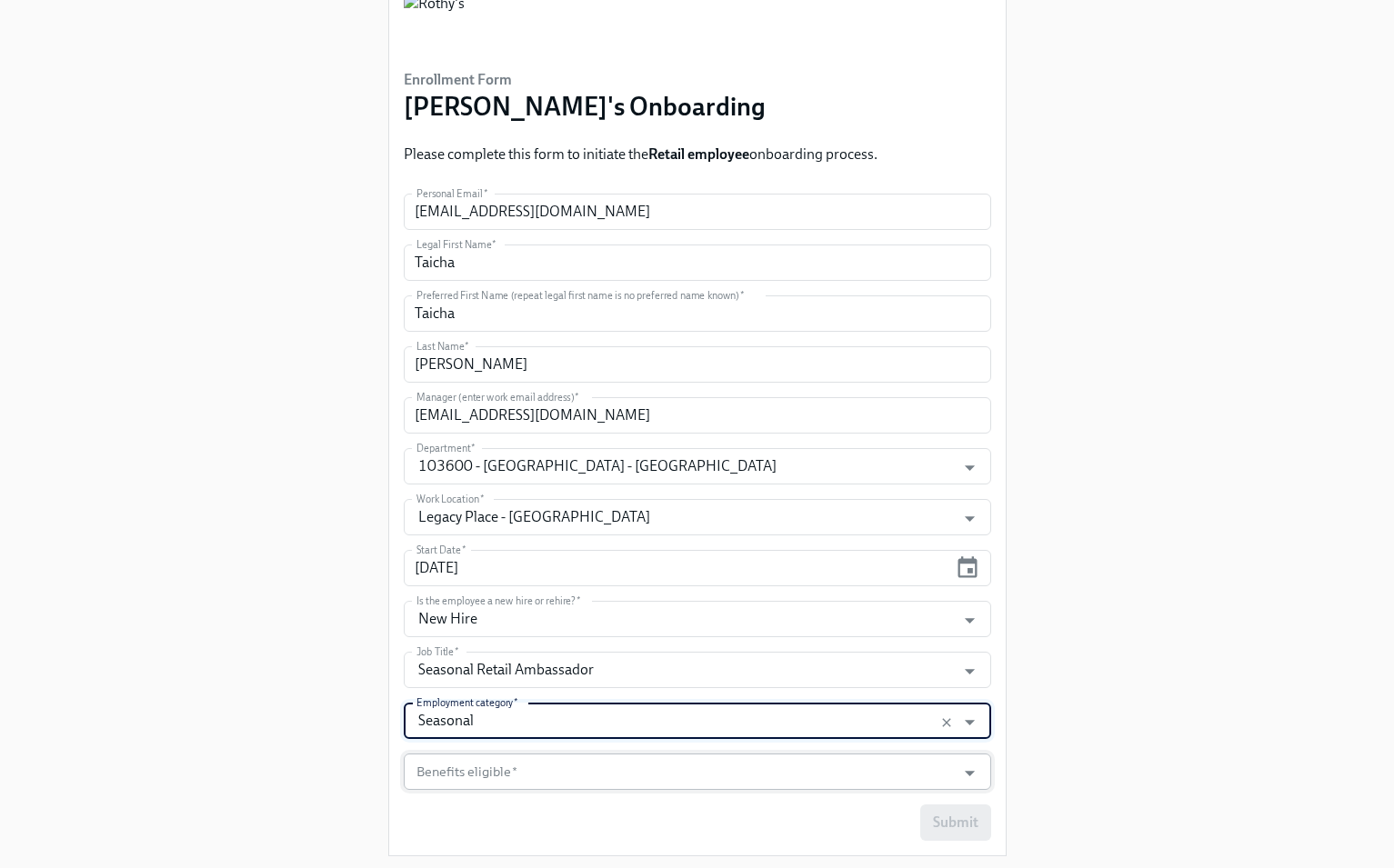
click at [697, 772] on input "Benefits eligible   *" at bounding box center [680, 772] width 534 height 36
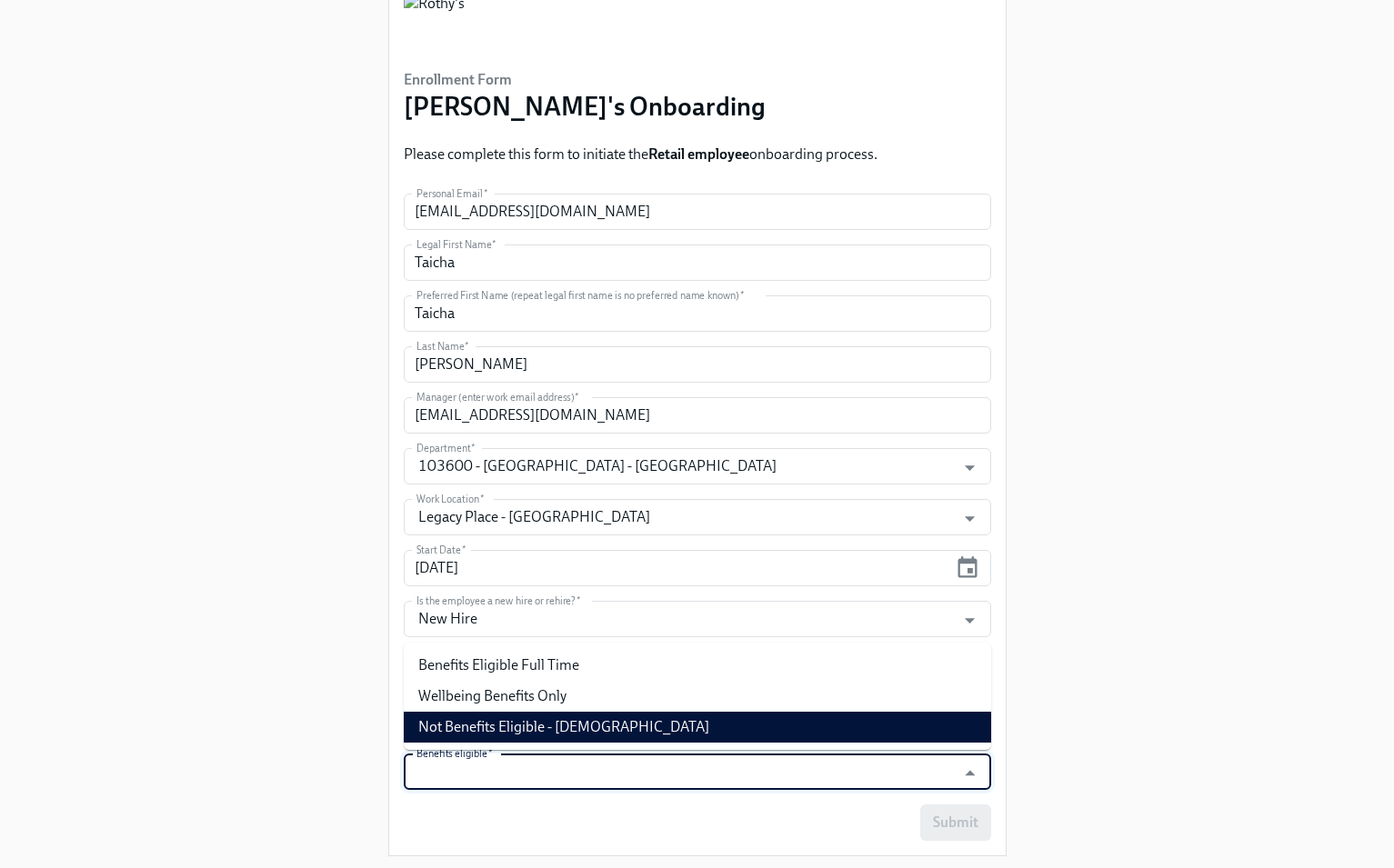
click at [702, 720] on li "Not Benefits Eligible - Temporary Employee" at bounding box center [697, 726] width 587 height 31
type input "Not Benefits Eligible - Temporary Employee"
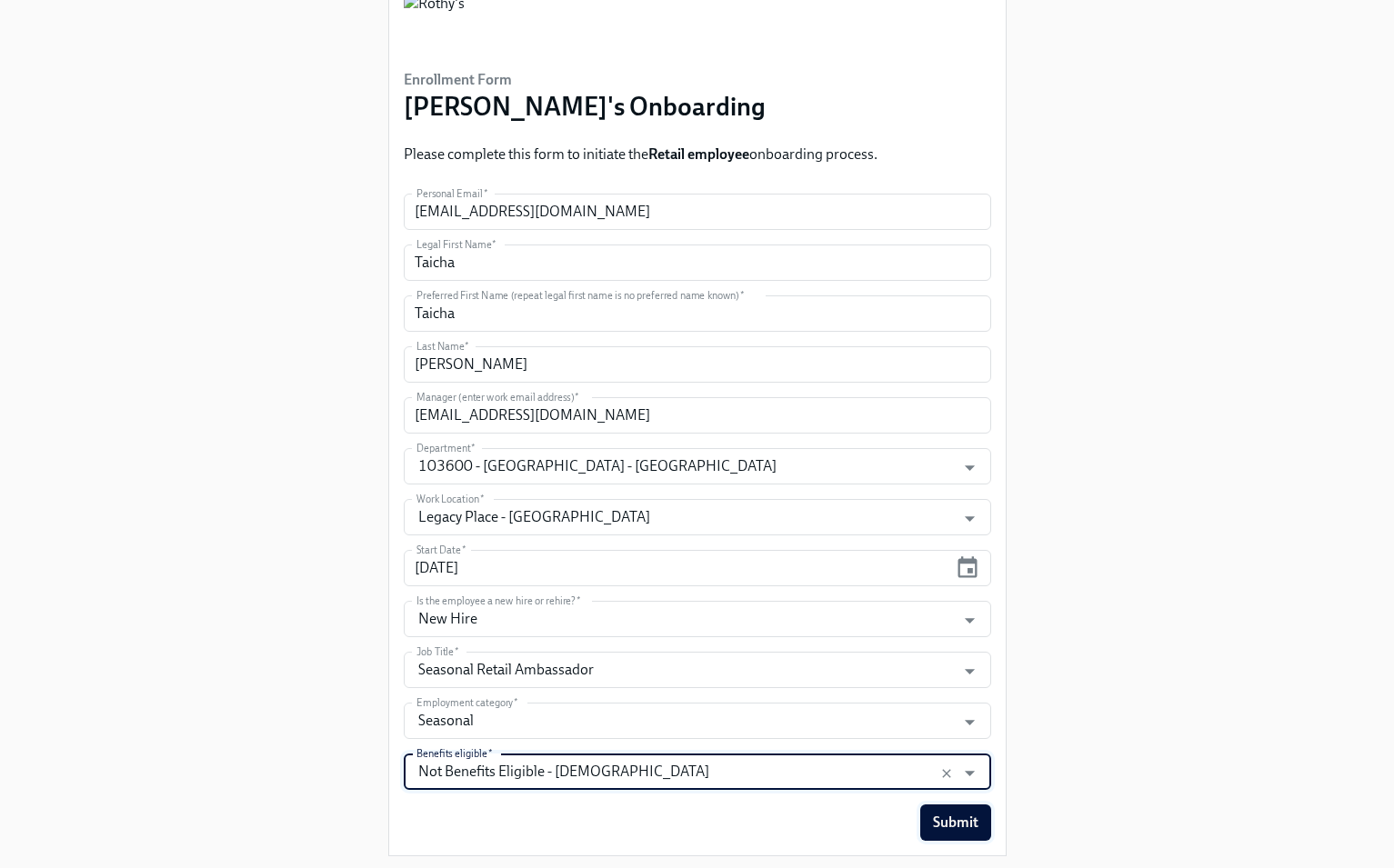
click at [955, 823] on span "Submit" at bounding box center [955, 823] width 45 height 19
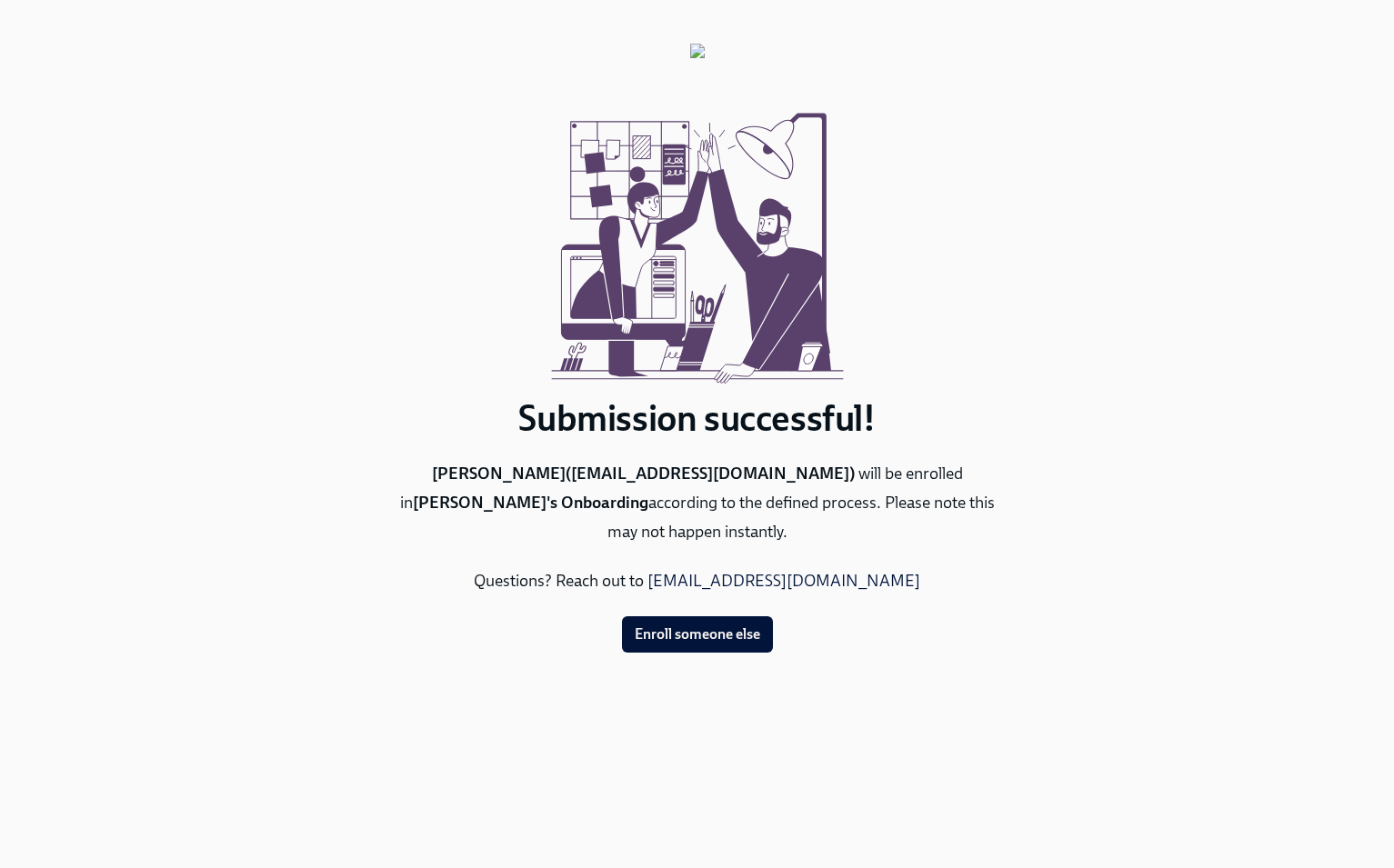
scroll to position [0, 0]
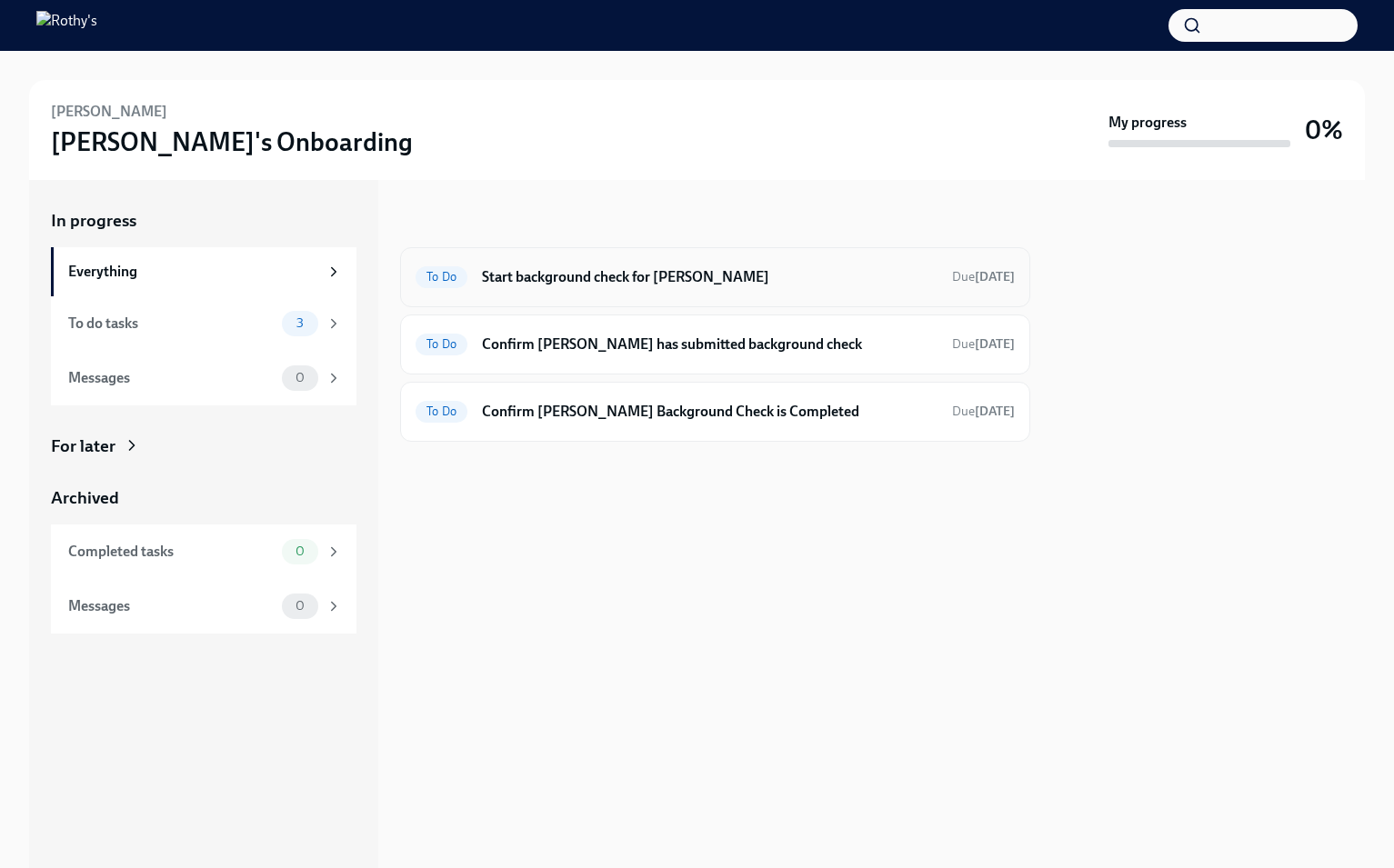
click at [653, 272] on h6 "Start background check for [PERSON_NAME]" at bounding box center [709, 277] width 455 height 20
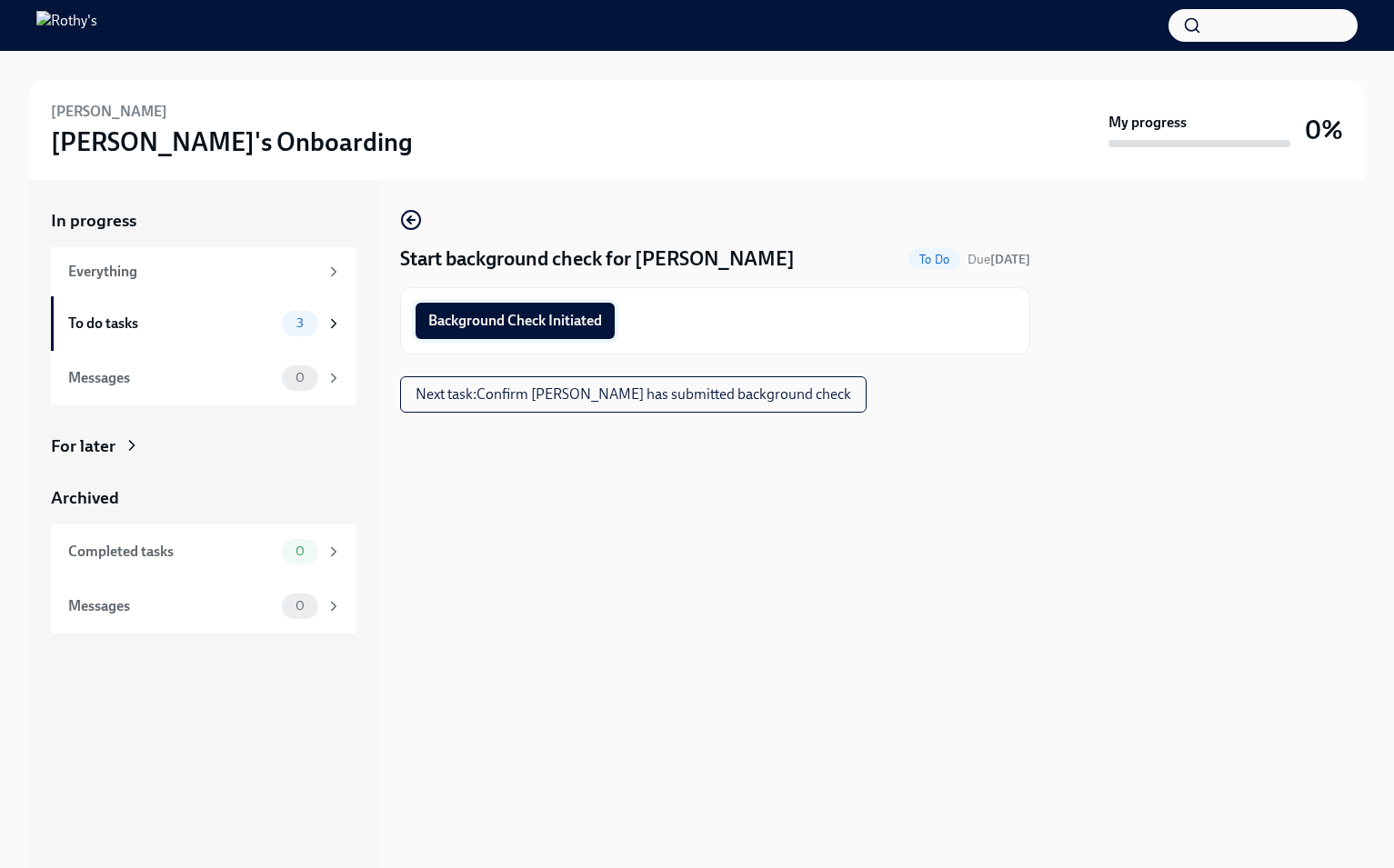
click at [587, 306] on button "Background Check Initiated" at bounding box center [515, 320] width 199 height 36
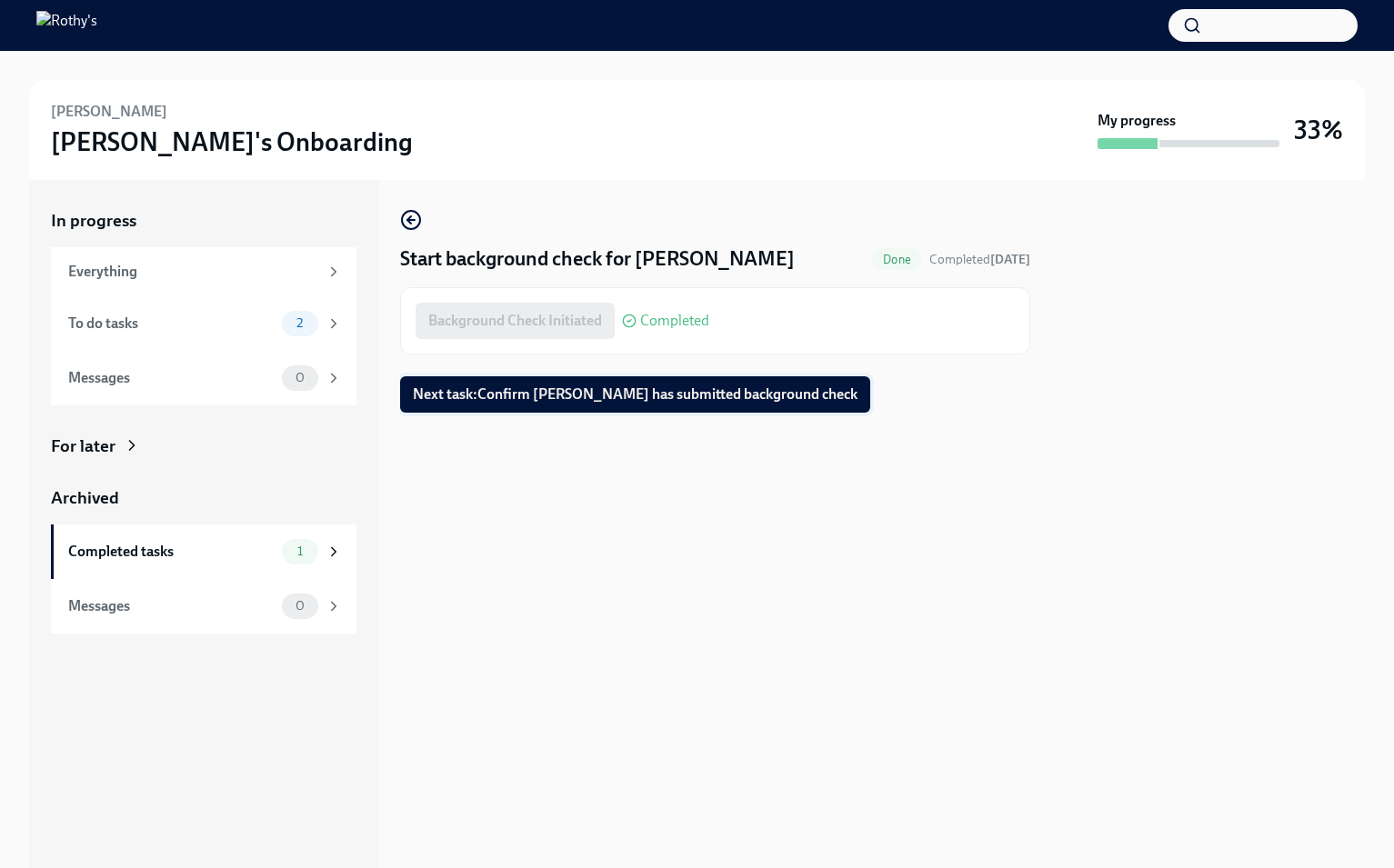
click at [595, 389] on span "Next task : Confirm [PERSON_NAME] has submitted background check" at bounding box center [634, 395] width 444 height 19
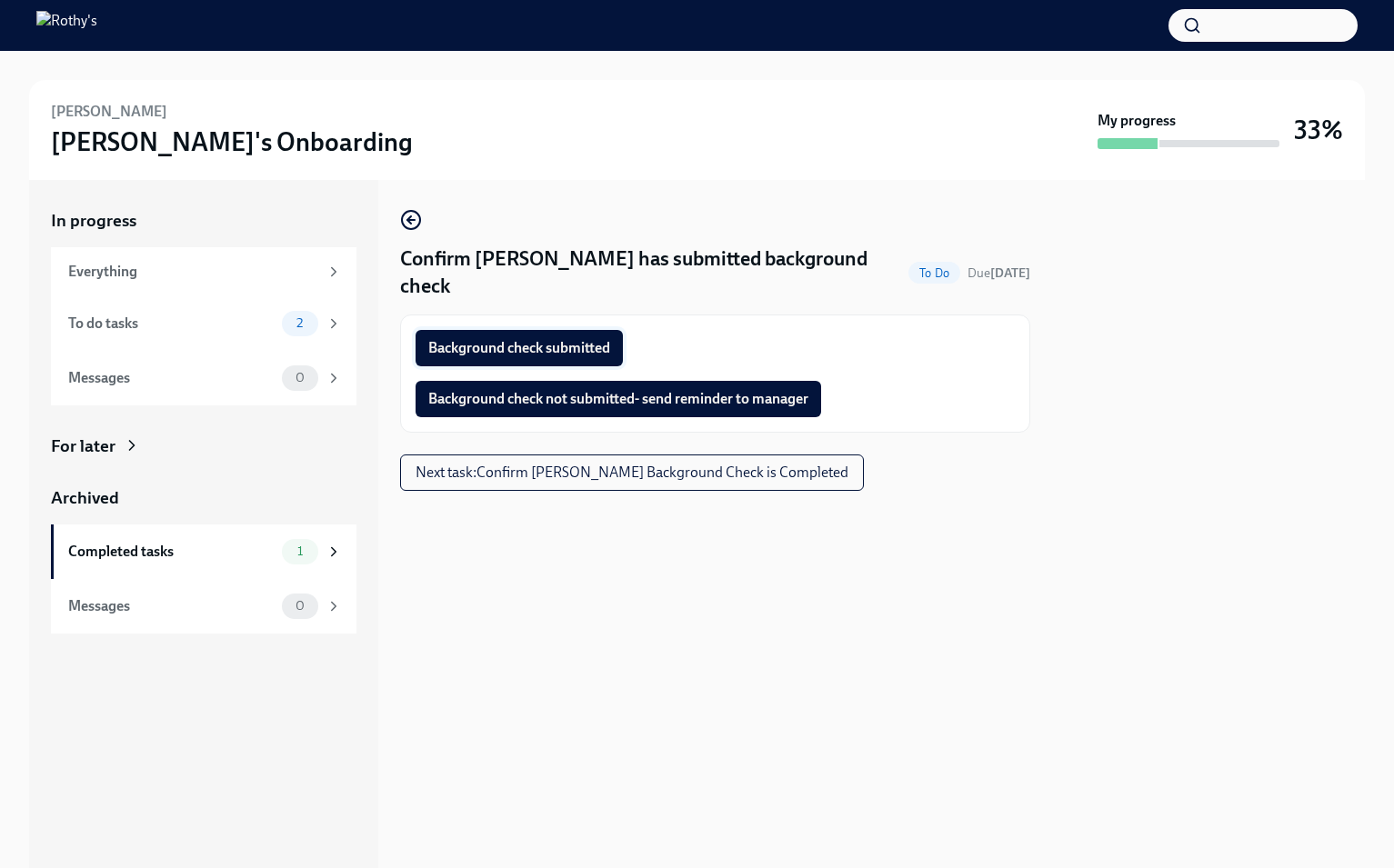
click at [567, 339] on span "Background check submitted" at bounding box center [519, 349] width 182 height 19
